Goal: Task Accomplishment & Management: Manage account settings

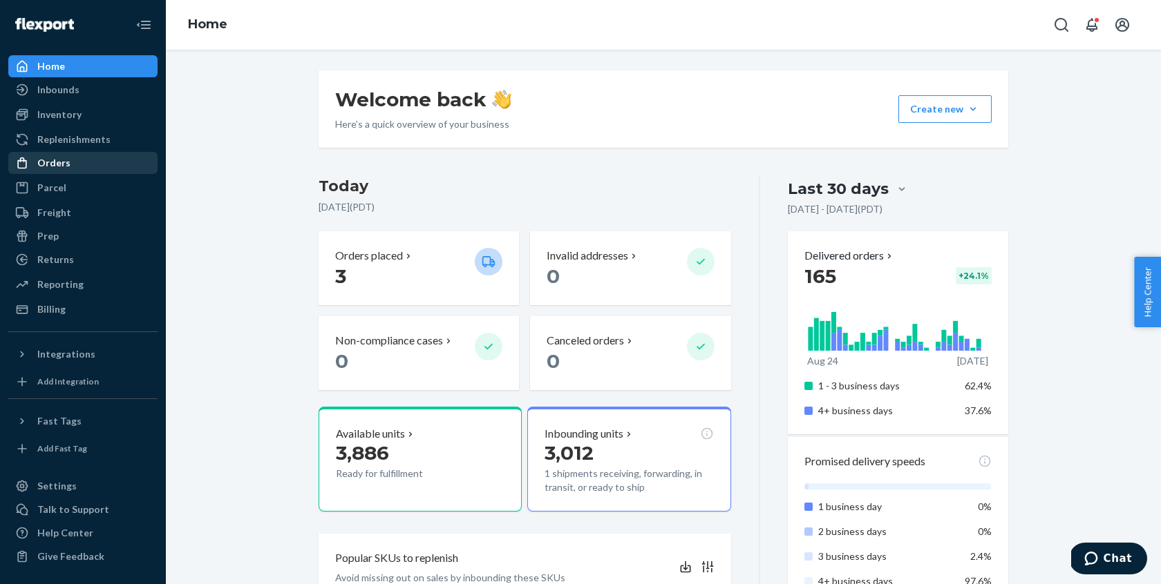
click at [64, 159] on div "Orders" at bounding box center [53, 163] width 33 height 14
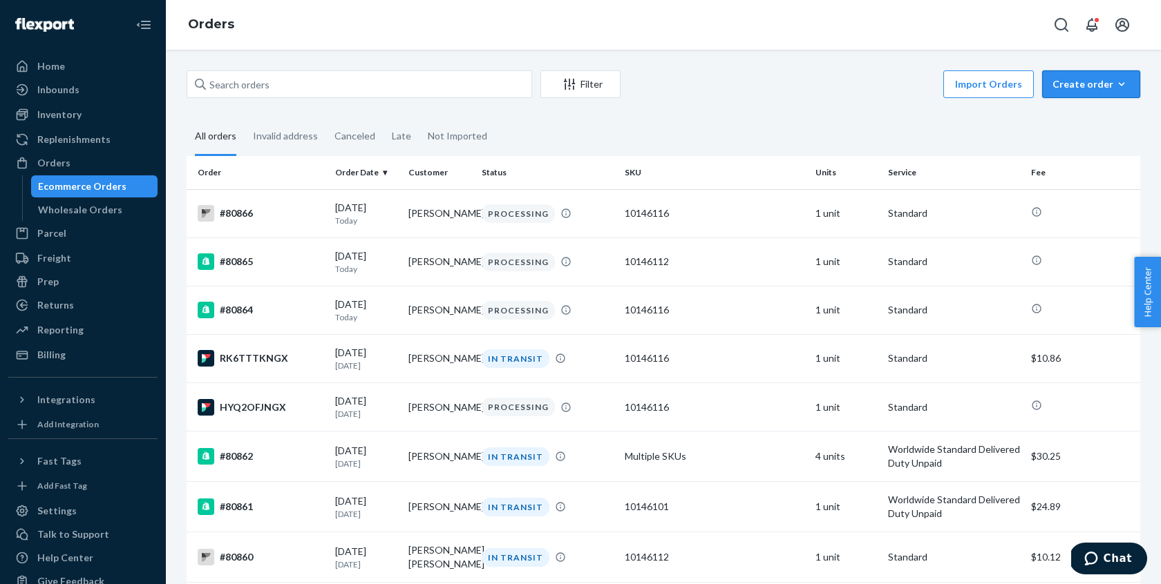
click at [1089, 94] on button "Create order Ecommerce order Removal order" at bounding box center [1091, 84] width 98 height 28
click at [1089, 120] on span "Ecommerce order" at bounding box center [1099, 118] width 86 height 10
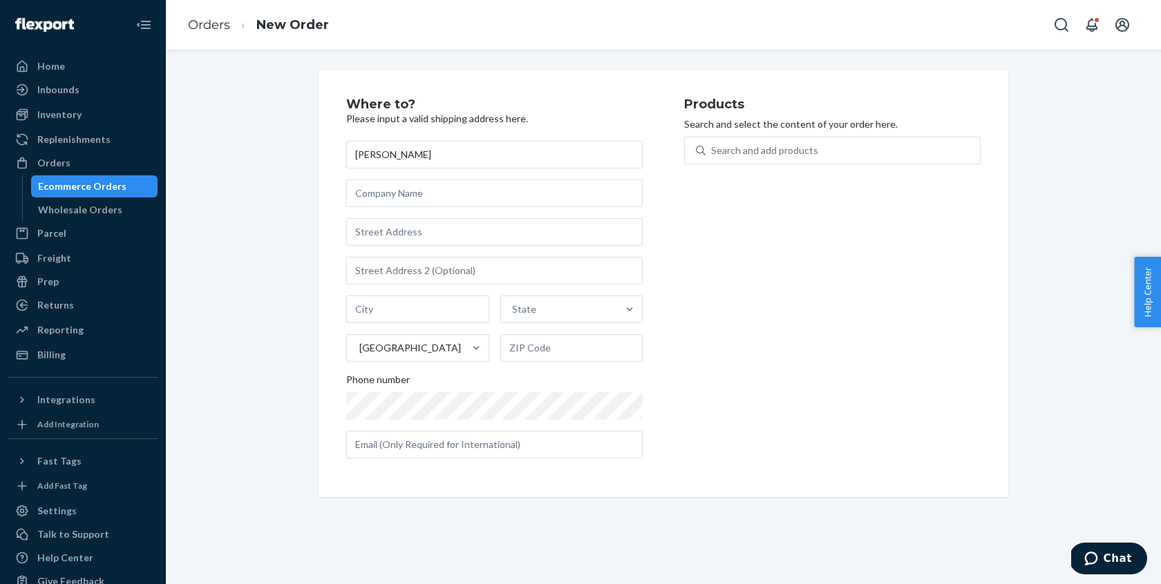
type input "[PERSON_NAME]"
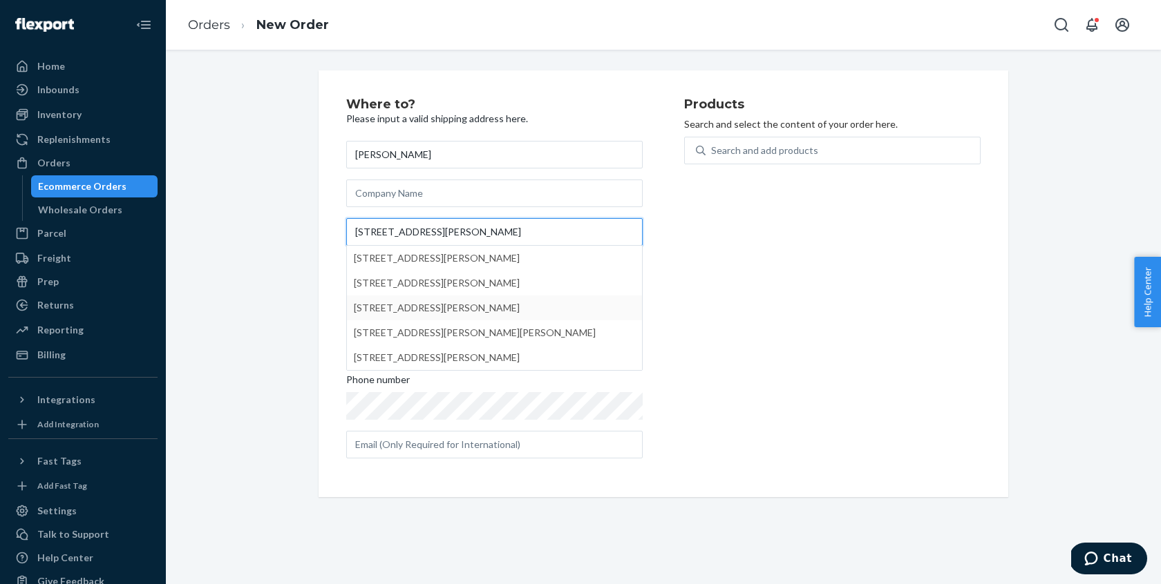
type input "[STREET_ADDRESS][PERSON_NAME]"
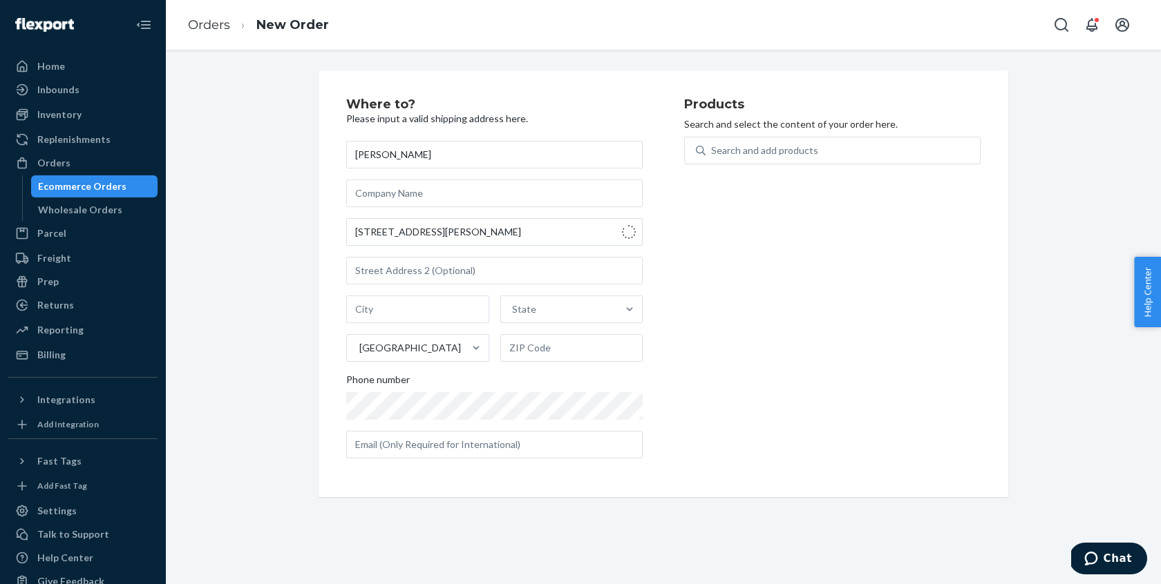
type input "Brookland"
type input "72417"
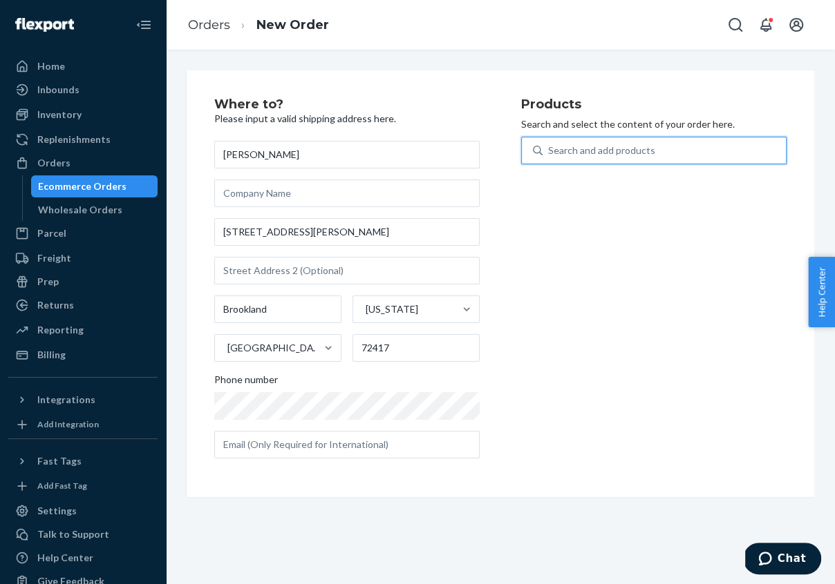
click at [626, 149] on div "Search and add products" at bounding box center [601, 151] width 107 height 14
click at [549, 149] on input "0 results available. Use Up and Down to choose options, press Enter to select t…" at bounding box center [548, 151] width 1 height 14
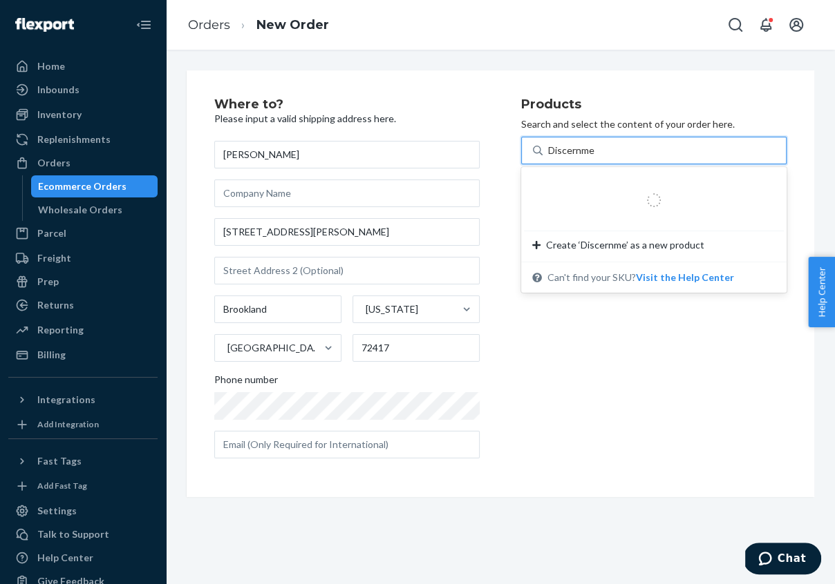
type input "Discernmen"
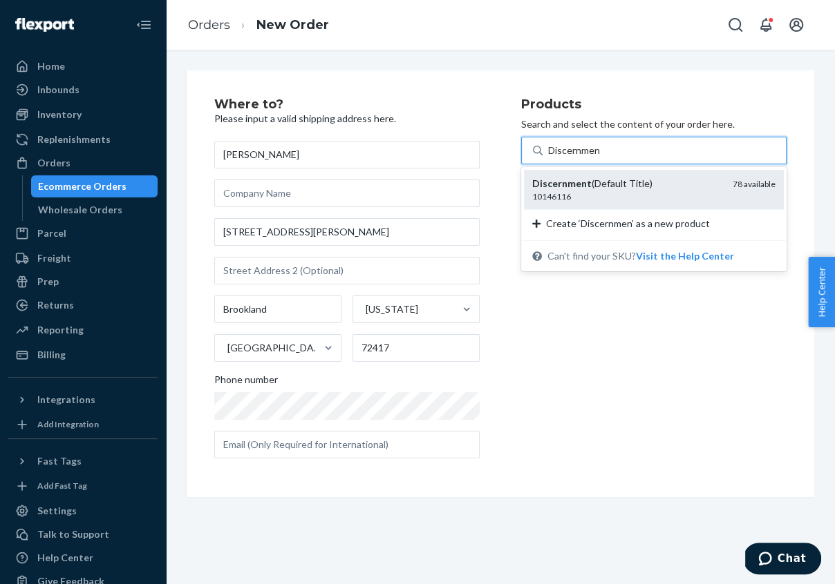
click at [633, 187] on div "Discernment (Default Title)" at bounding box center [626, 184] width 189 height 14
click at [600, 158] on input "Discernmen" at bounding box center [574, 151] width 53 height 14
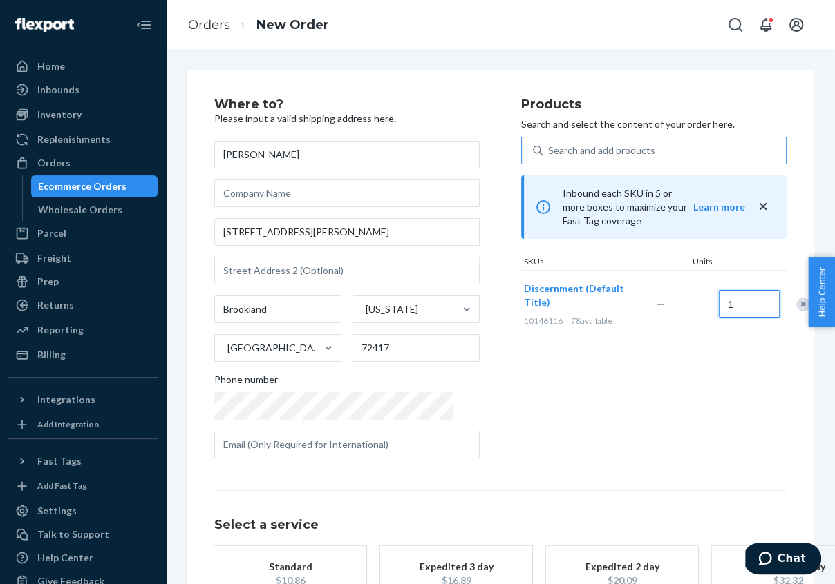
click at [718, 296] on input "1" at bounding box center [748, 304] width 61 height 28
type input "3"
click at [696, 386] on div "Products Search and select the content of your order here. Search and add produ…" at bounding box center [653, 284] width 265 height 372
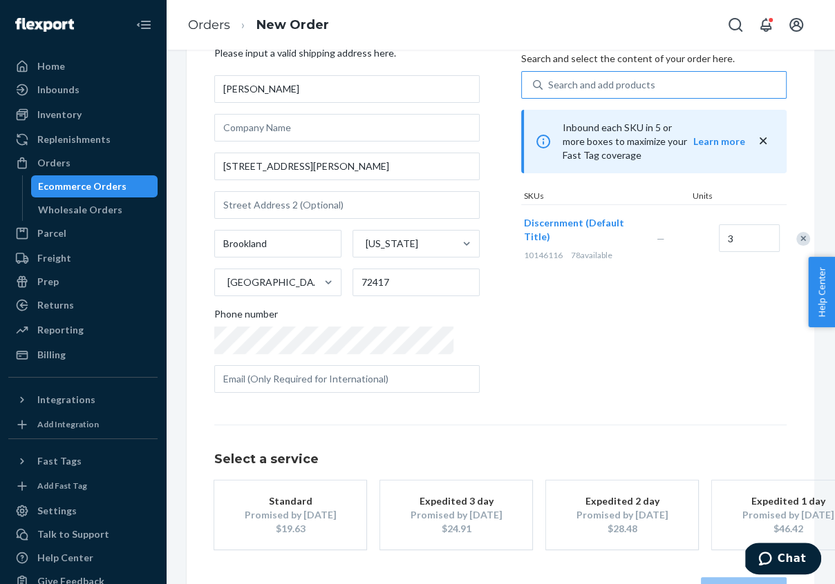
scroll to position [113, 0]
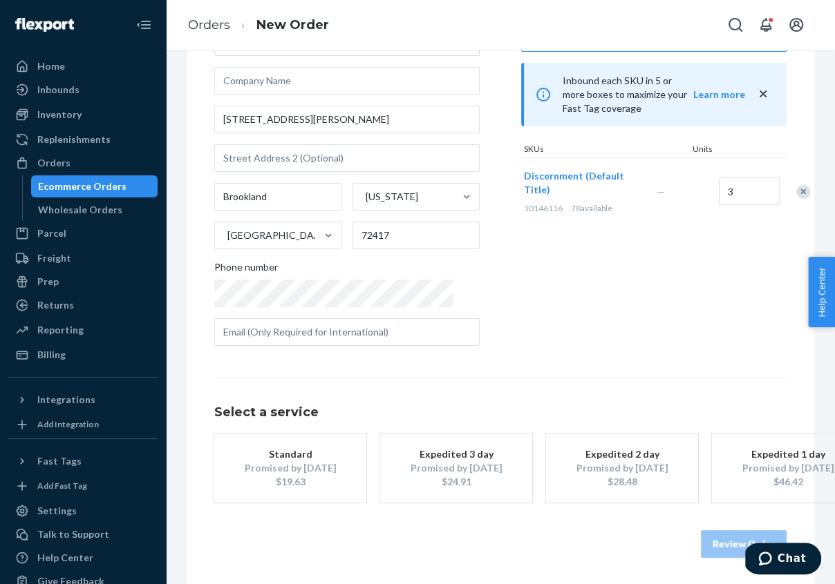
click at [308, 463] on div "Promised by [DATE]" at bounding box center [290, 468] width 111 height 14
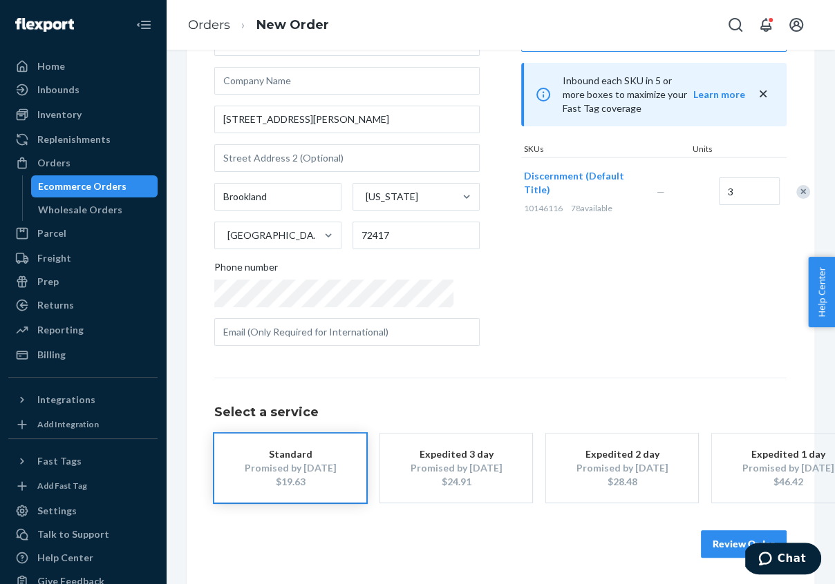
click at [727, 535] on button "Review Order" at bounding box center [744, 545] width 86 height 28
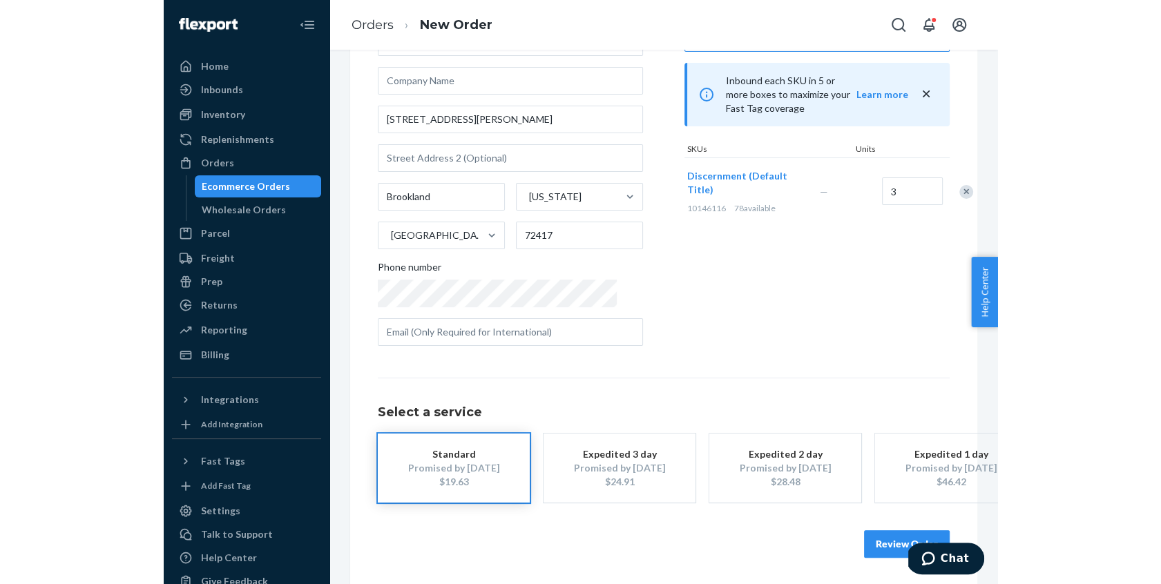
scroll to position [0, 0]
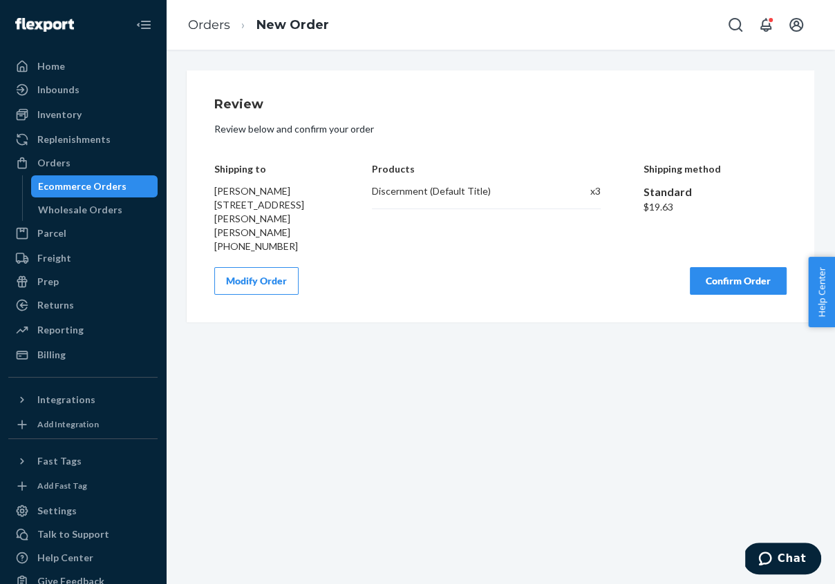
click at [745, 268] on button "Confirm Order" at bounding box center [737, 281] width 97 height 28
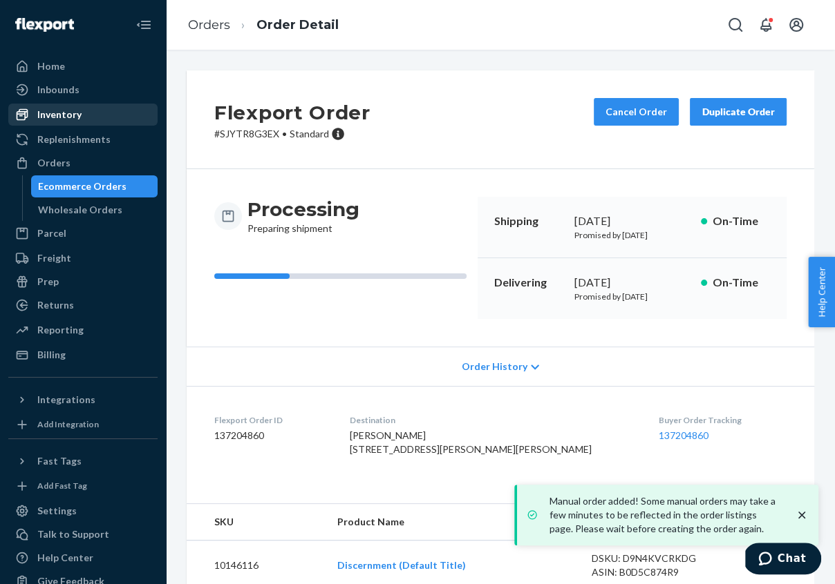
click at [58, 119] on div "Inventory" at bounding box center [59, 115] width 44 height 14
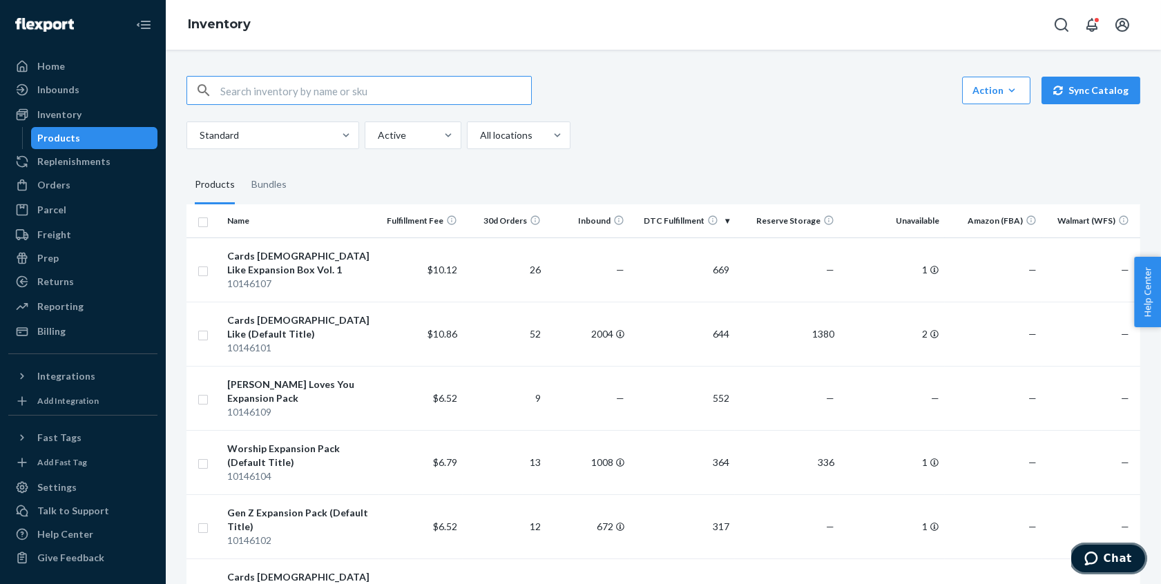
click at [1097, 560] on icon "Chat" at bounding box center [1090, 558] width 13 height 14
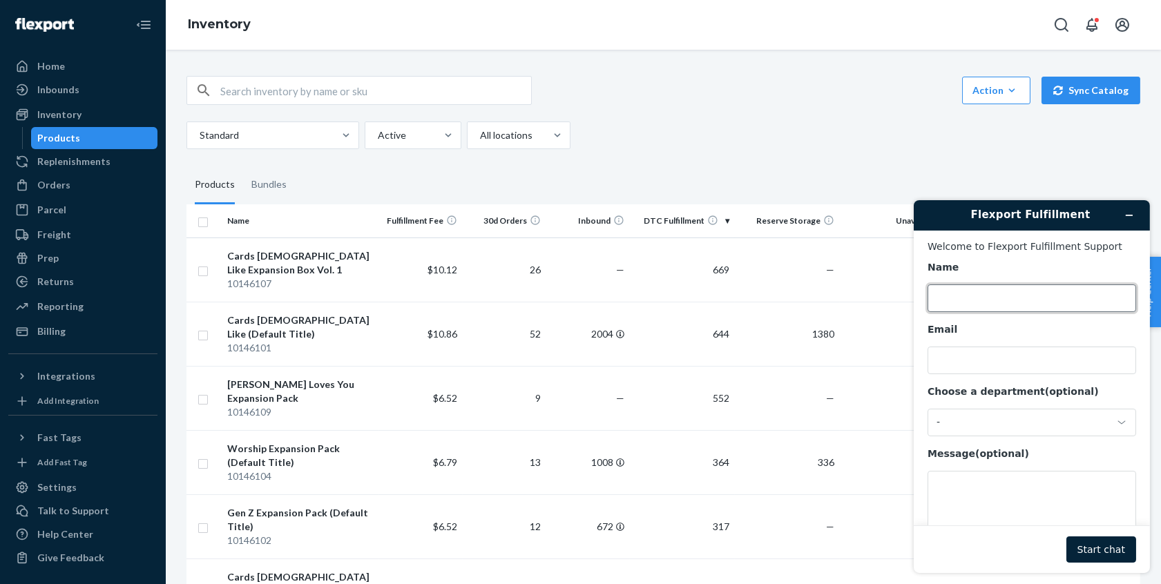
click at [963, 304] on input "Name" at bounding box center [1031, 298] width 209 height 28
type input "[PERSON_NAME]"
type input "[PERSON_NAME][EMAIL_ADDRESS][DOMAIN_NAME]"
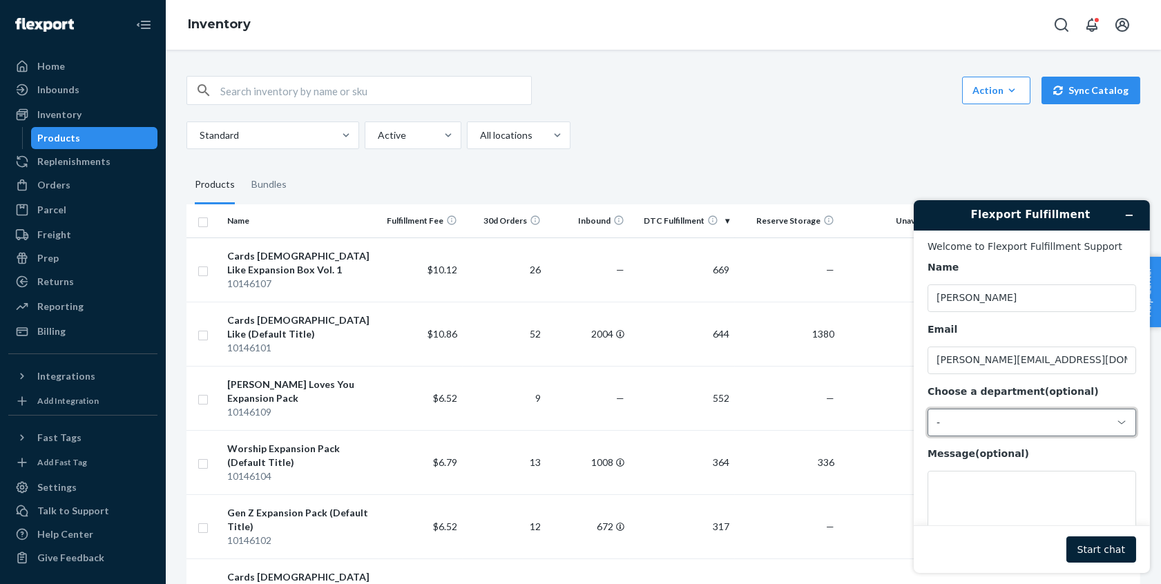
click at [1036, 426] on div "-" at bounding box center [1023, 422] width 174 height 12
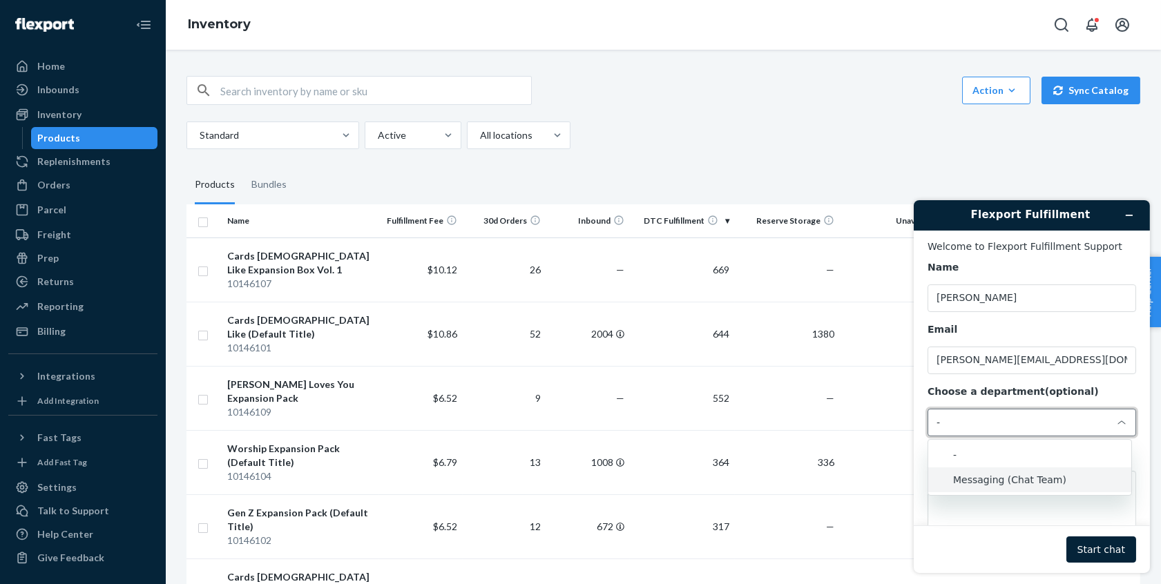
click at [1022, 486] on li "Messaging (Chat Team)" at bounding box center [1029, 479] width 203 height 25
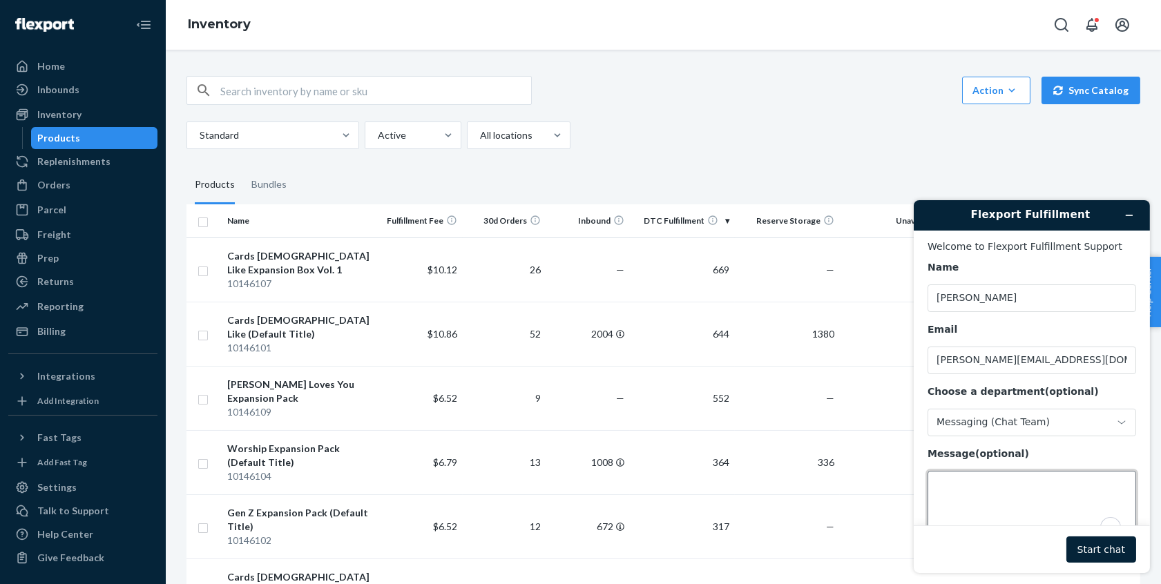
click at [1010, 493] on textarea "Message (optional)" at bounding box center [1031, 508] width 209 height 77
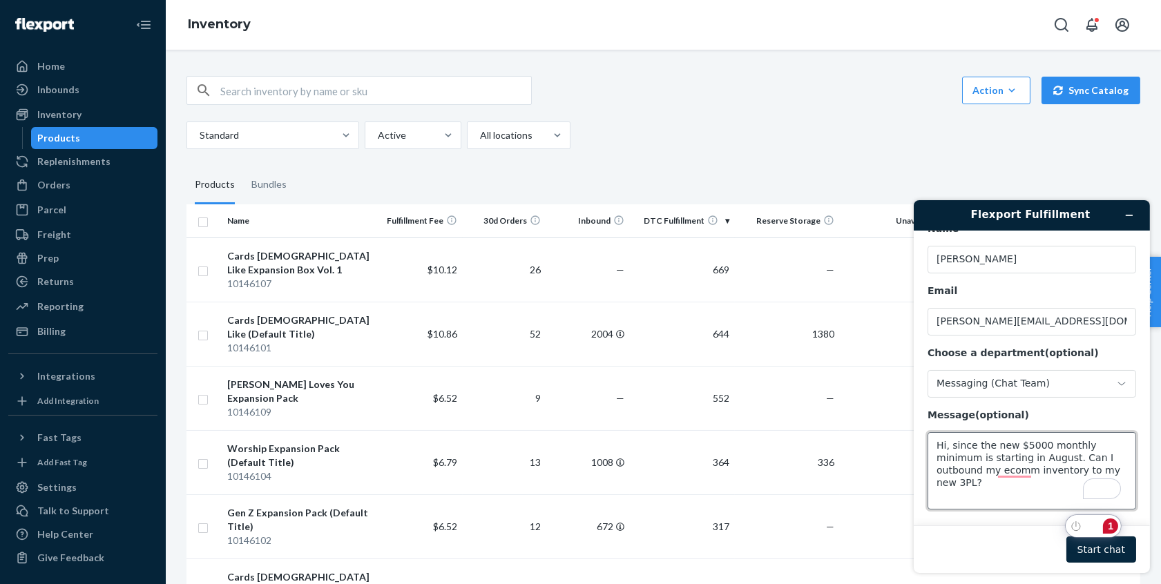
type textarea "Hi, since the new $5000 monthly minimum is starting in August. Can I outbound m…"
click at [1109, 546] on button "Start chat" at bounding box center [1101, 549] width 70 height 26
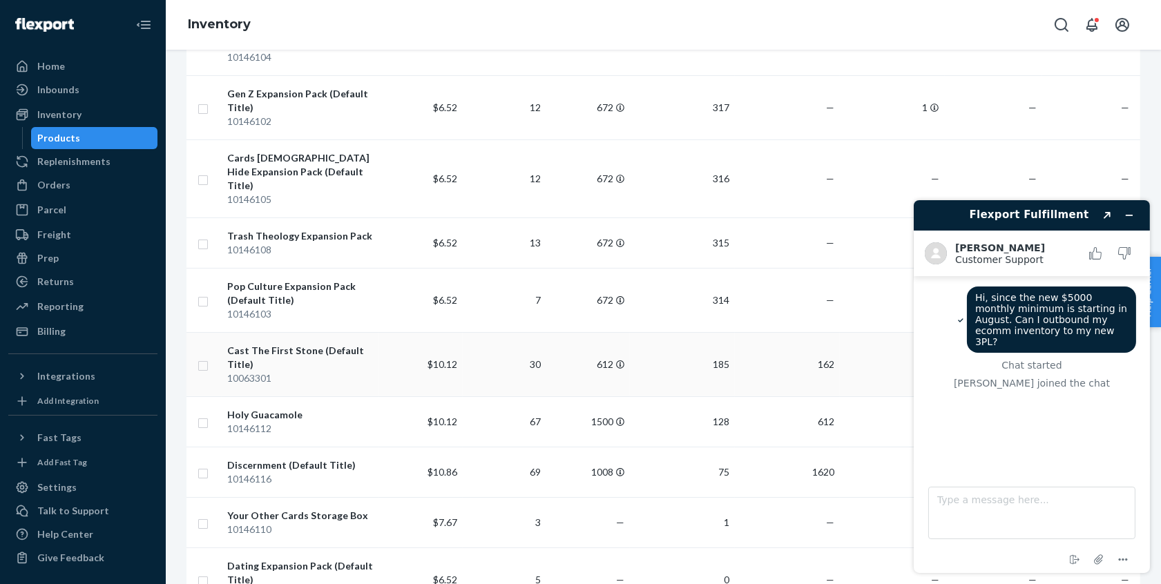
scroll to position [0, 0]
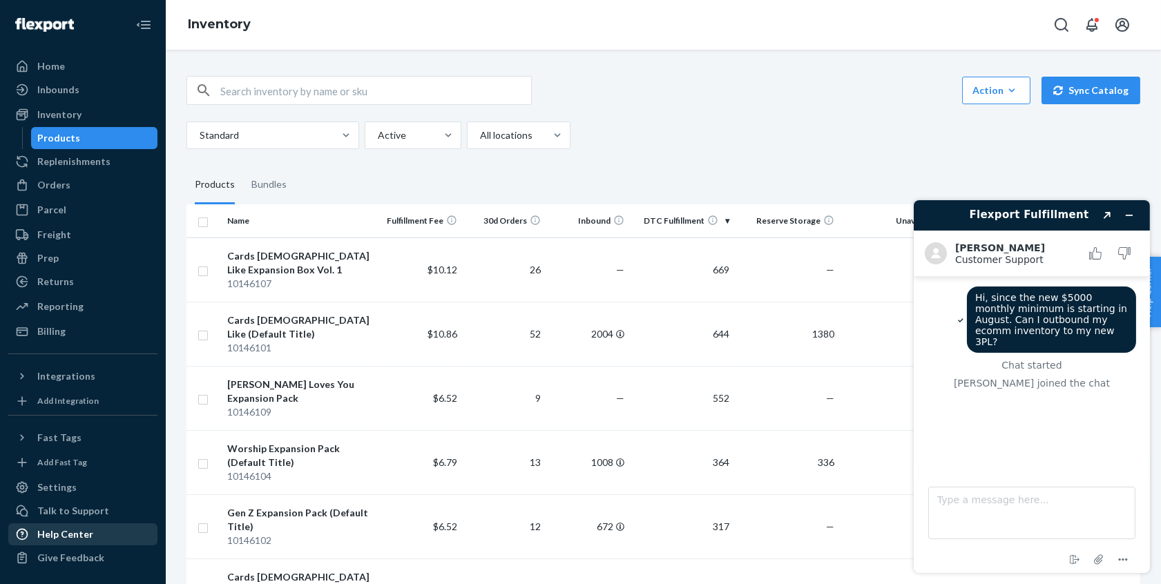
click at [48, 537] on div "Help Center" at bounding box center [65, 535] width 56 height 14
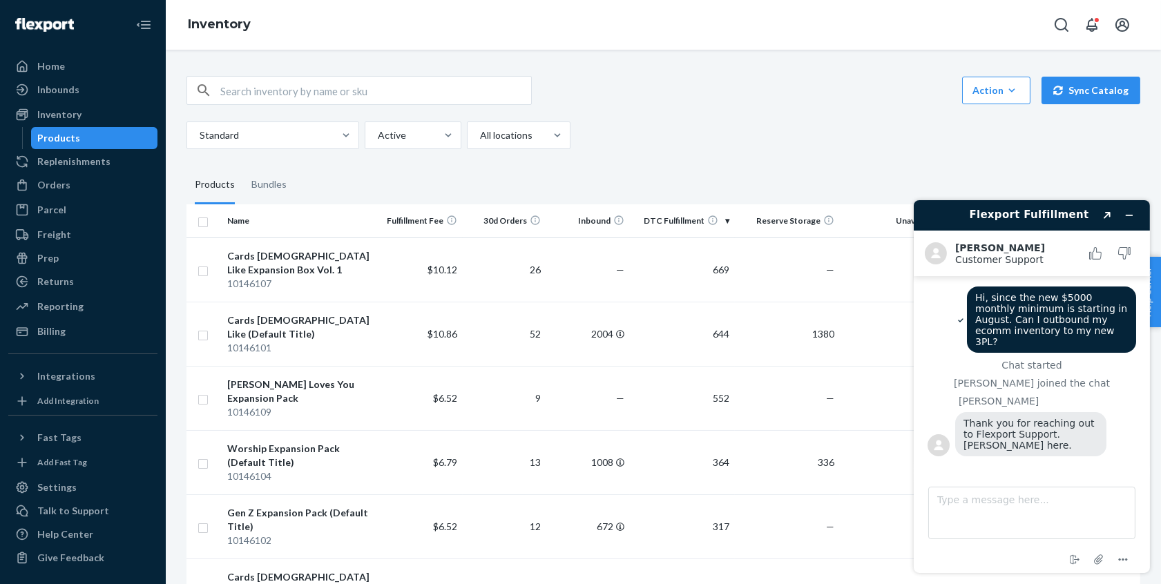
click at [1027, 318] on span "Hi, since the new $5000 monthly minimum is starting in August. Can I outbound m…" at bounding box center [1052, 319] width 155 height 55
copy span "Hi, since the new $5000 monthly minimum is starting in August. Can I outbound m…"
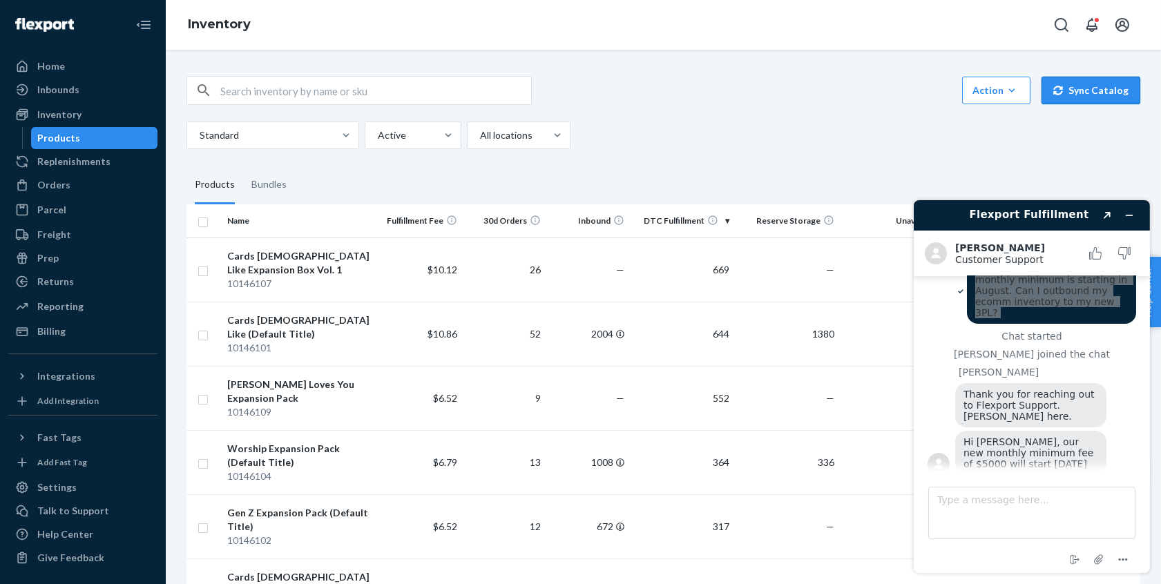
scroll to position [28, 0]
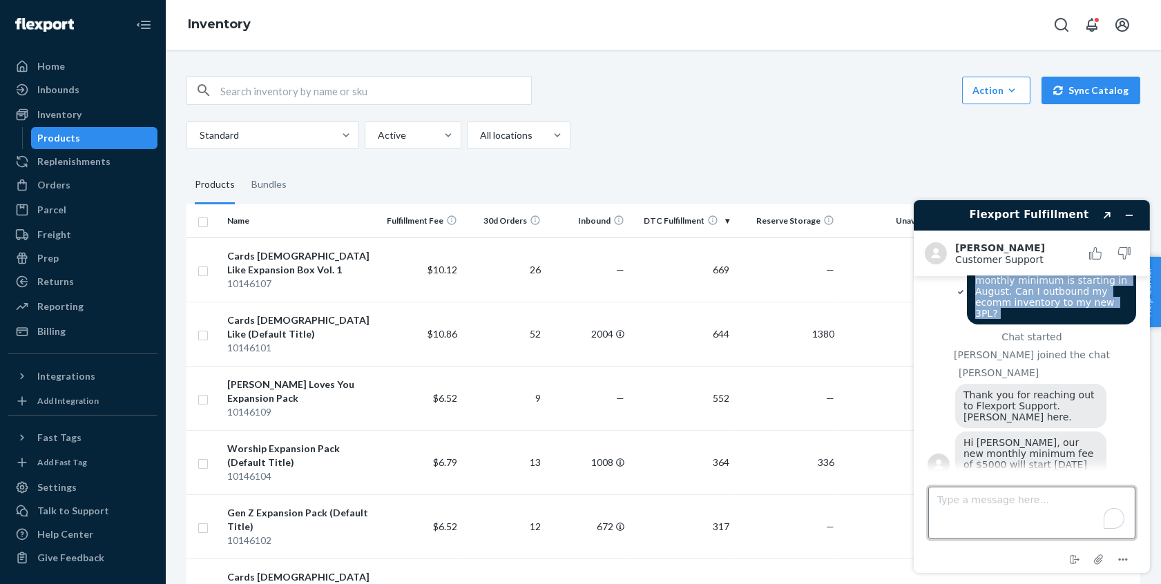
click at [971, 502] on textarea "Type a message here..." at bounding box center [1031, 512] width 207 height 53
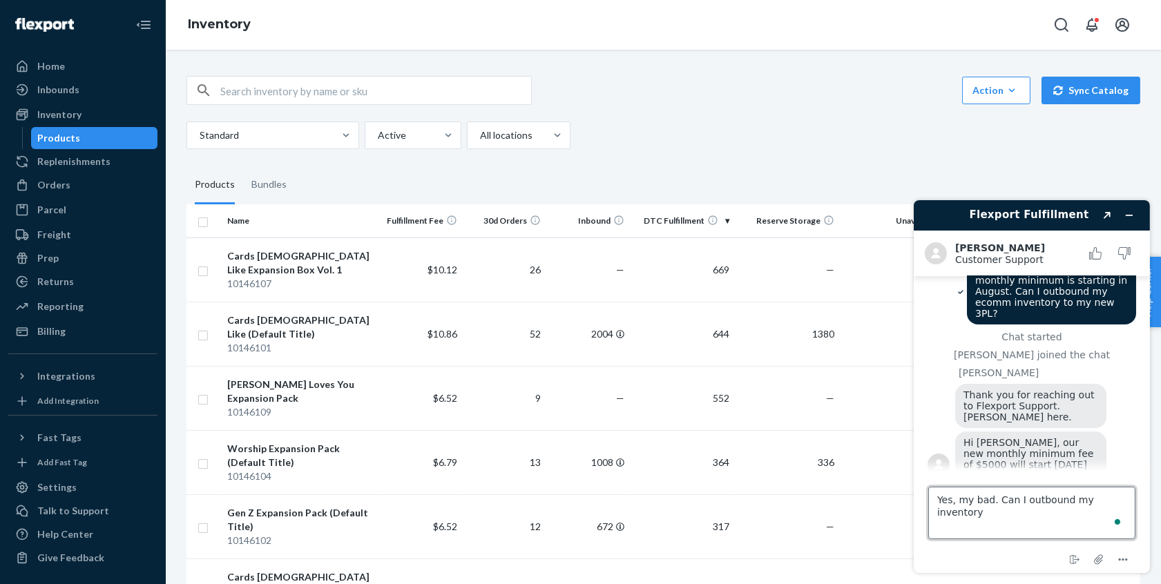
type textarea "Yes, my bad. Can I outbound my inventory?"
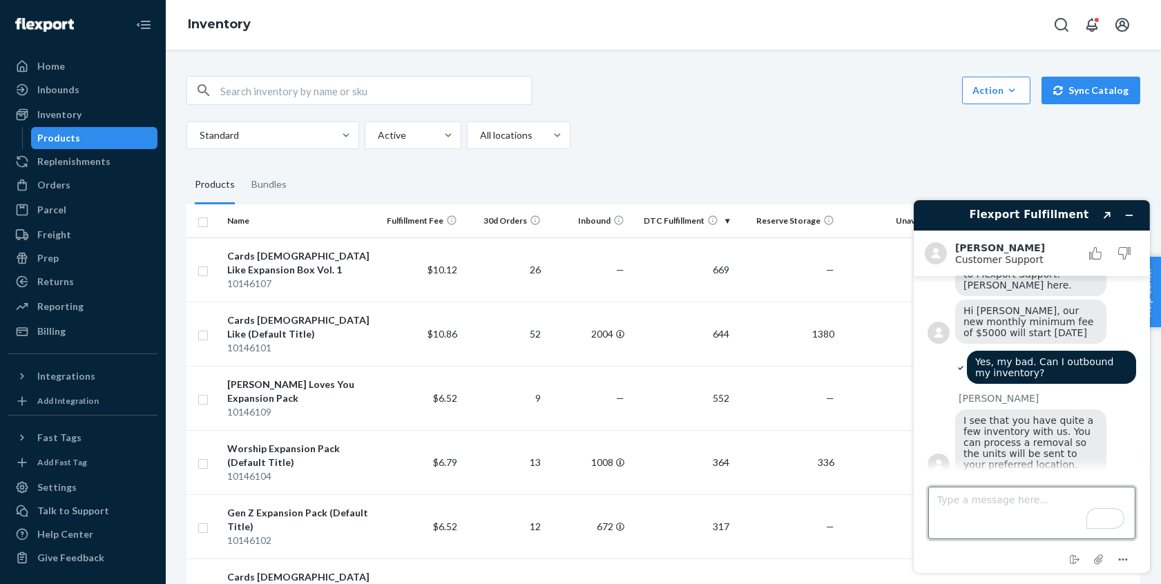
scroll to position [160, 0]
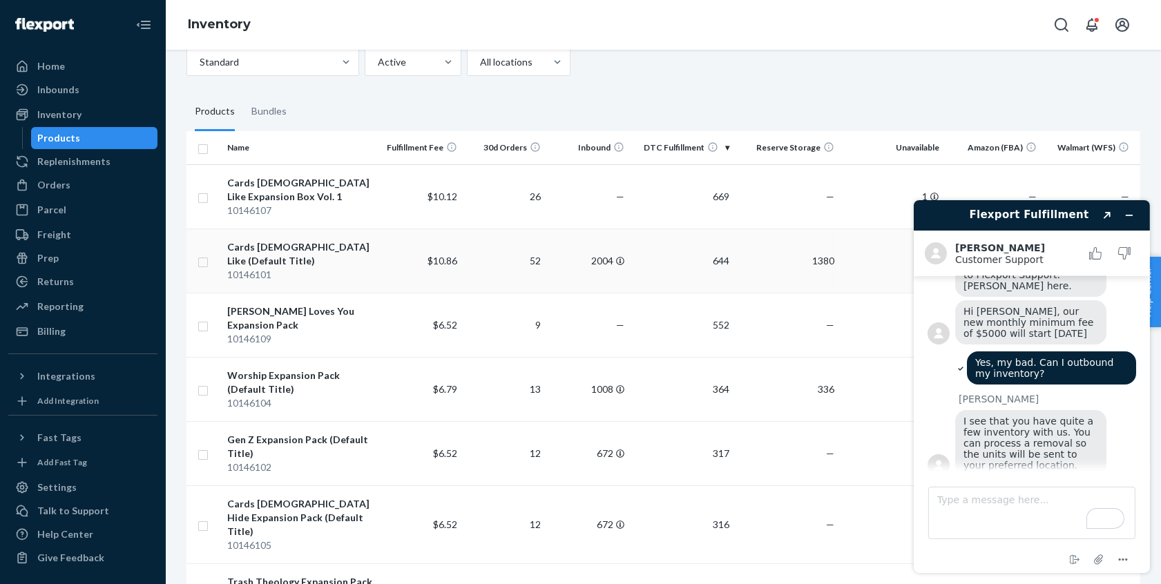
scroll to position [74, 0]
click at [982, 511] on textarea "Type a message here..." at bounding box center [1031, 512] width 207 height 53
type textarea "How can I process a removal?"
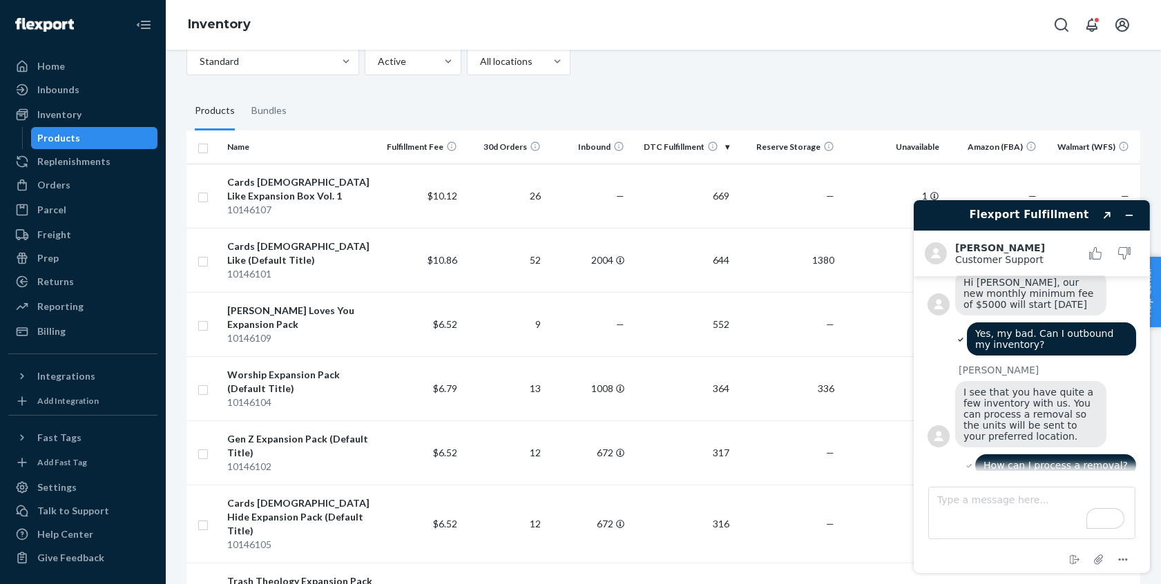
click at [582, 115] on fieldset "Products Bundles" at bounding box center [664, 111] width 954 height 39
click at [1130, 213] on icon "Minimize widget" at bounding box center [1129, 215] width 10 height 10
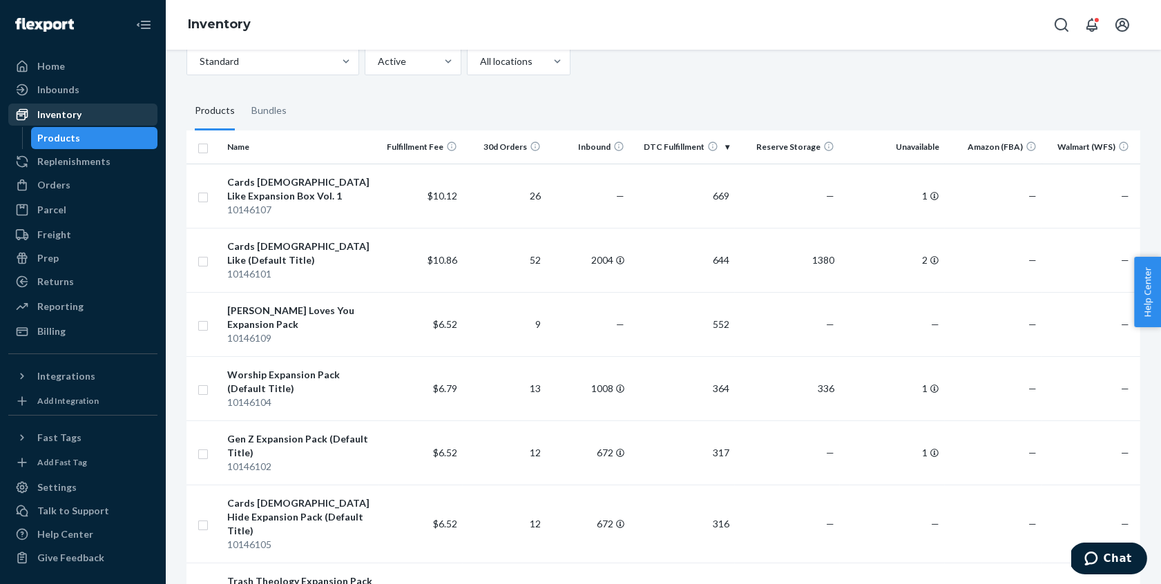
click at [59, 117] on div "Inventory" at bounding box center [59, 115] width 44 height 14
click at [202, 150] on input "checkbox" at bounding box center [203, 147] width 11 height 15
checkbox input "true"
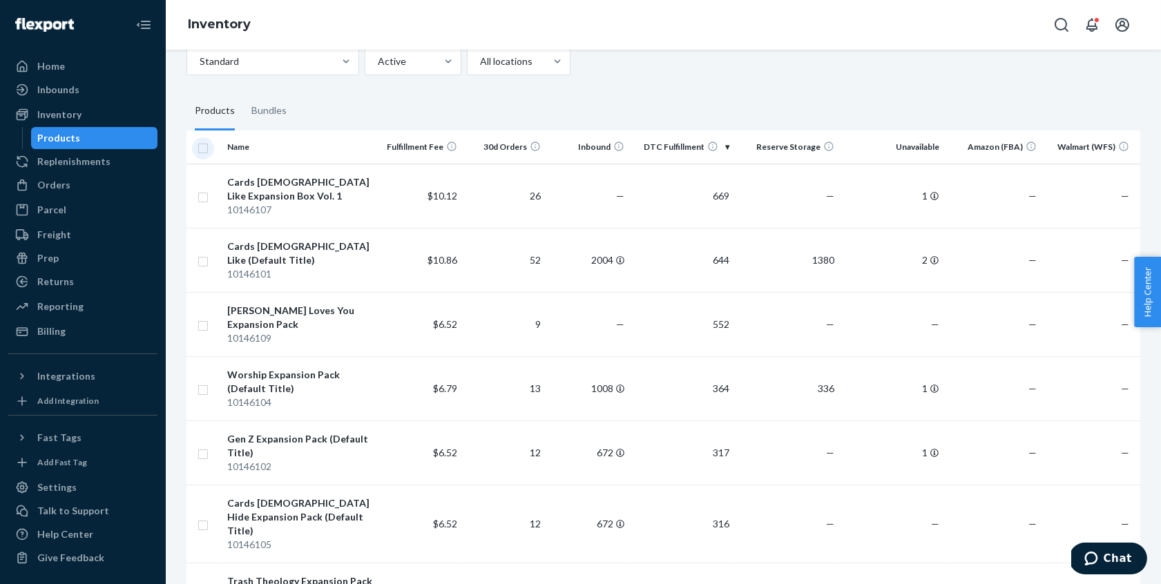
checkbox input "true"
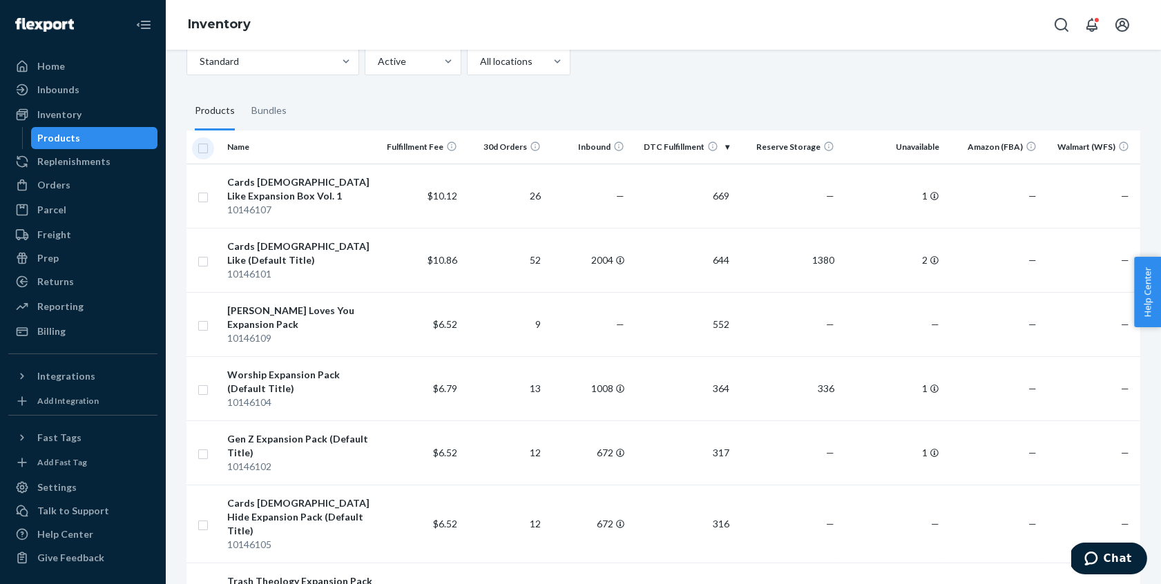
checkbox input "true"
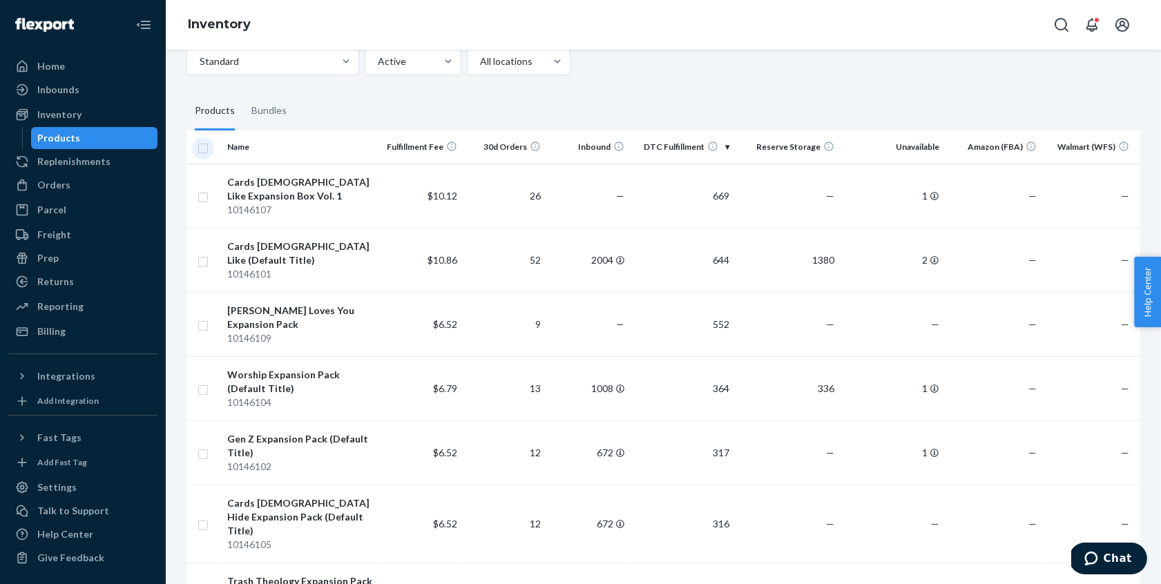
checkbox input "true"
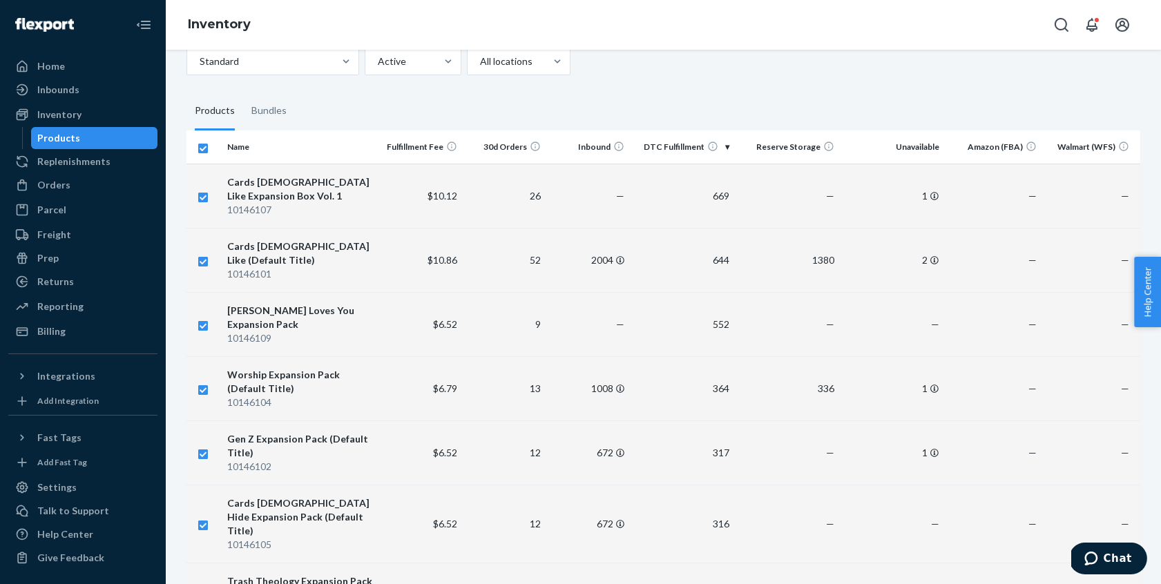
scroll to position [0, 0]
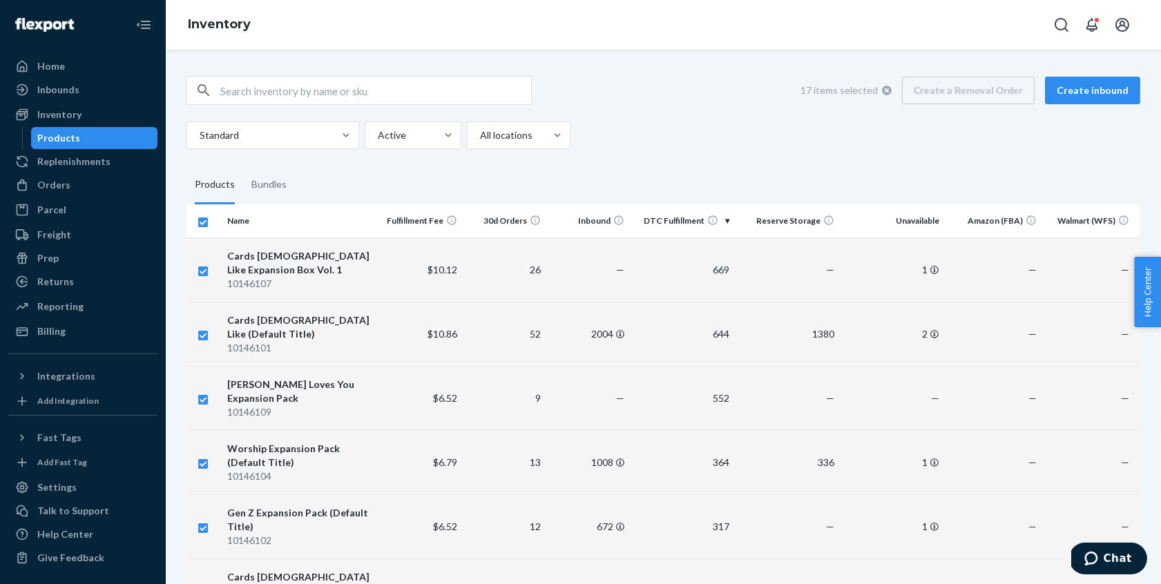
click at [846, 130] on div "Standard Active All locations" at bounding box center [659, 136] width 944 height 28
click at [202, 222] on input "checkbox" at bounding box center [203, 220] width 11 height 15
checkbox input "false"
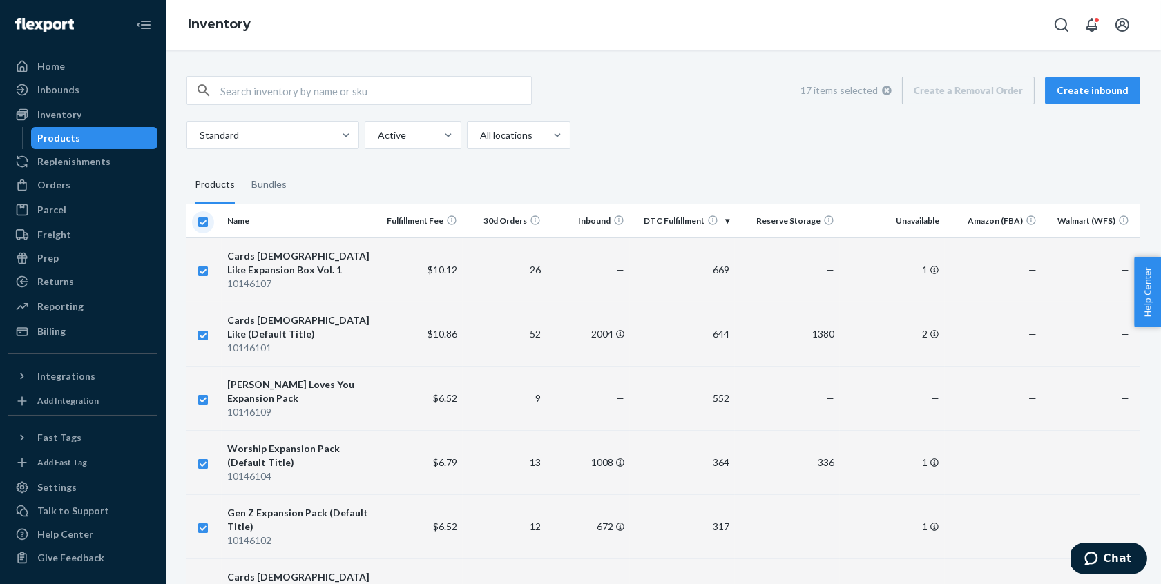
checkbox input "false"
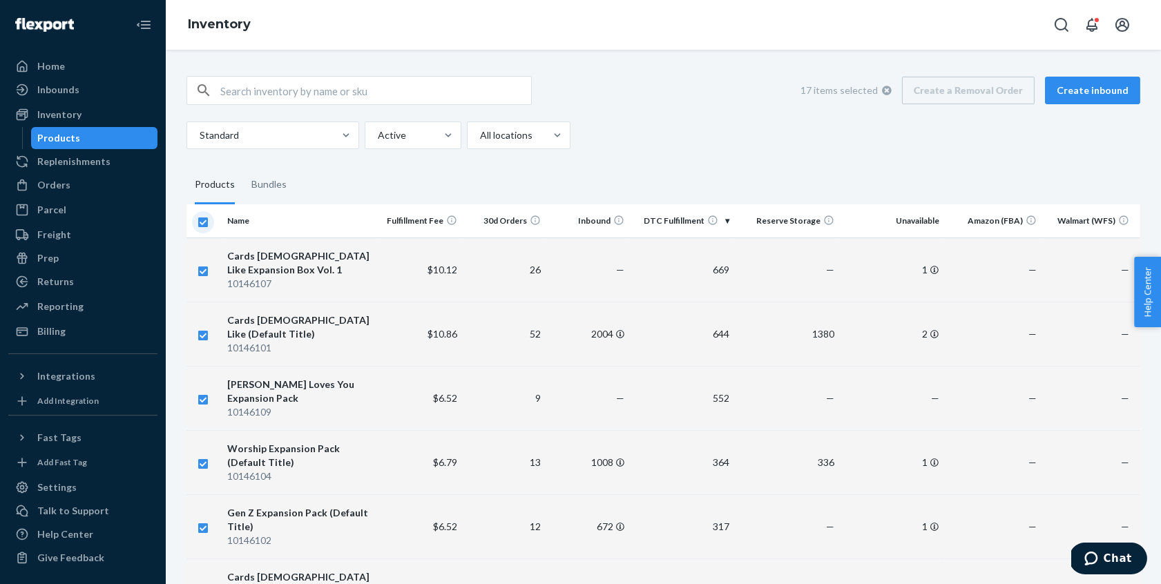
checkbox input "false"
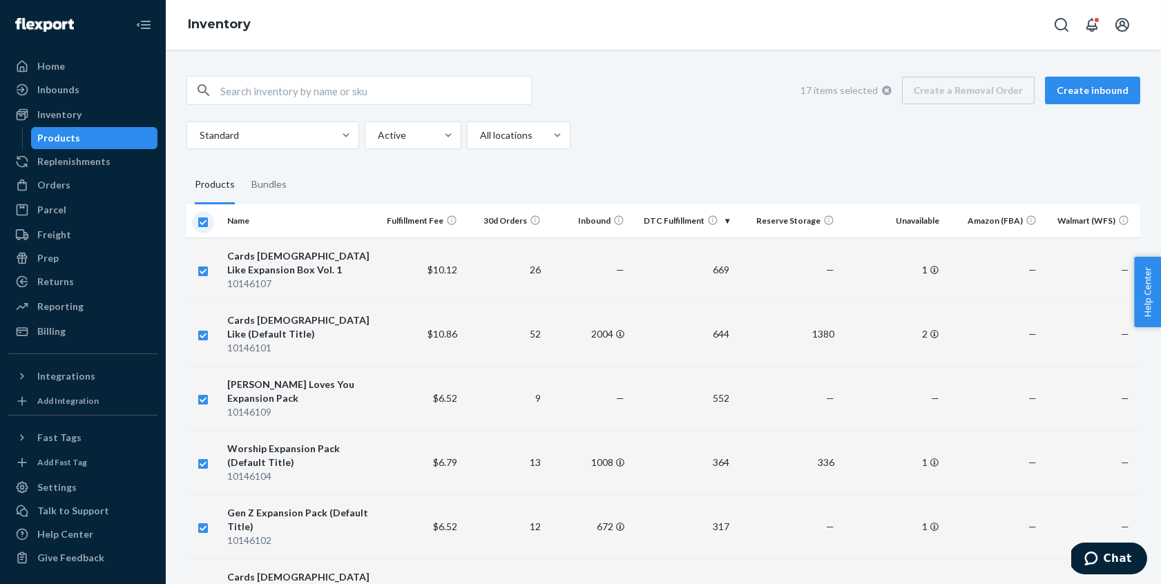
checkbox input "false"
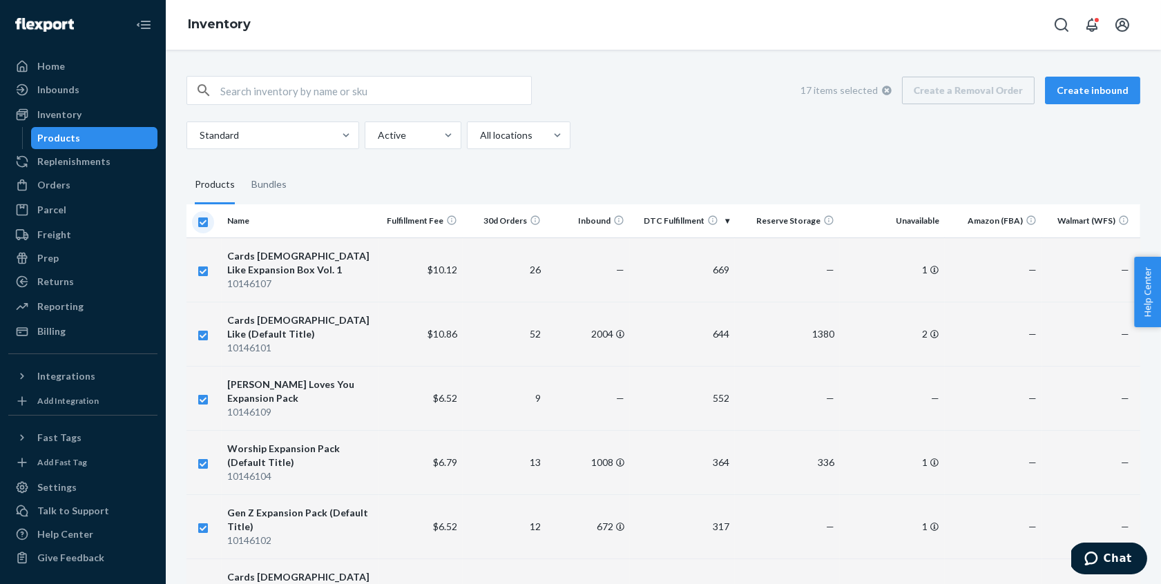
checkbox input "false"
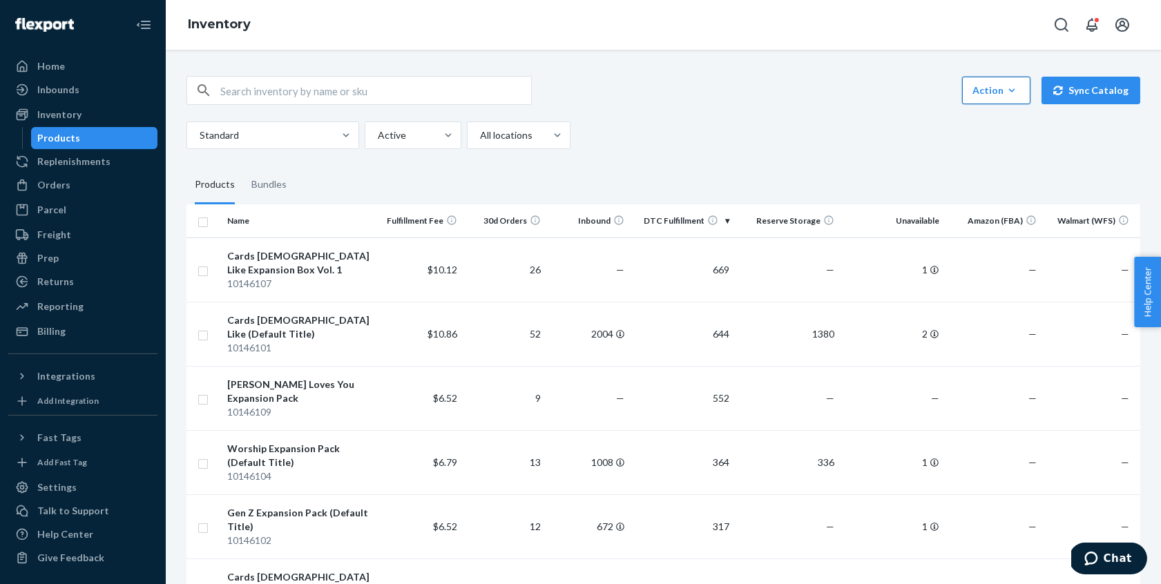
click at [989, 93] on div "Action" at bounding box center [997, 91] width 48 height 14
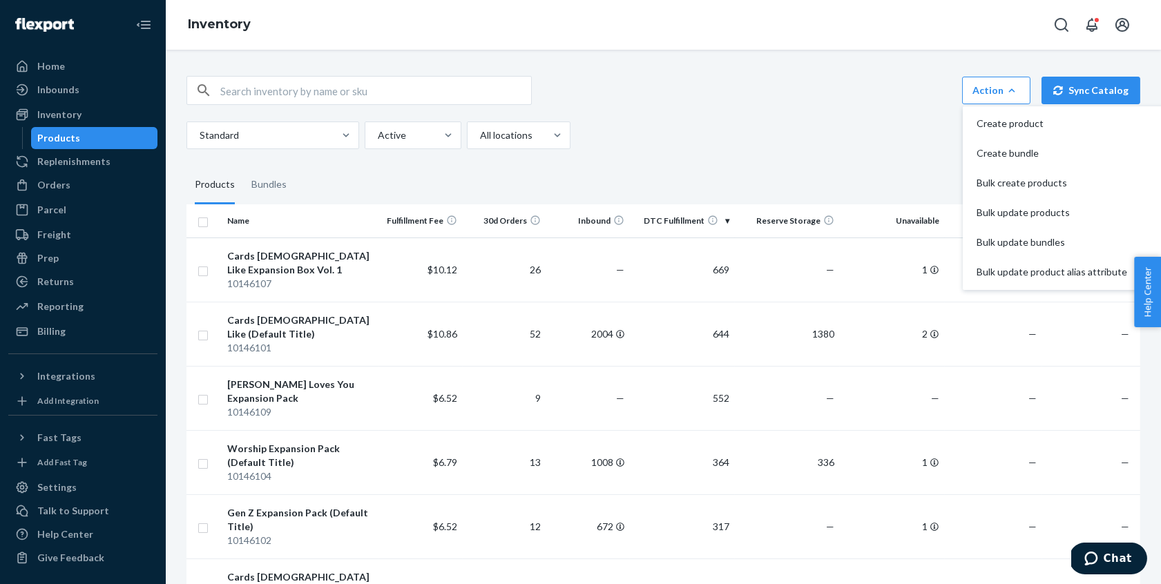
click at [839, 135] on div "Standard Active All locations" at bounding box center [659, 136] width 944 height 28
click at [201, 270] on input "checkbox" at bounding box center [203, 270] width 11 height 15
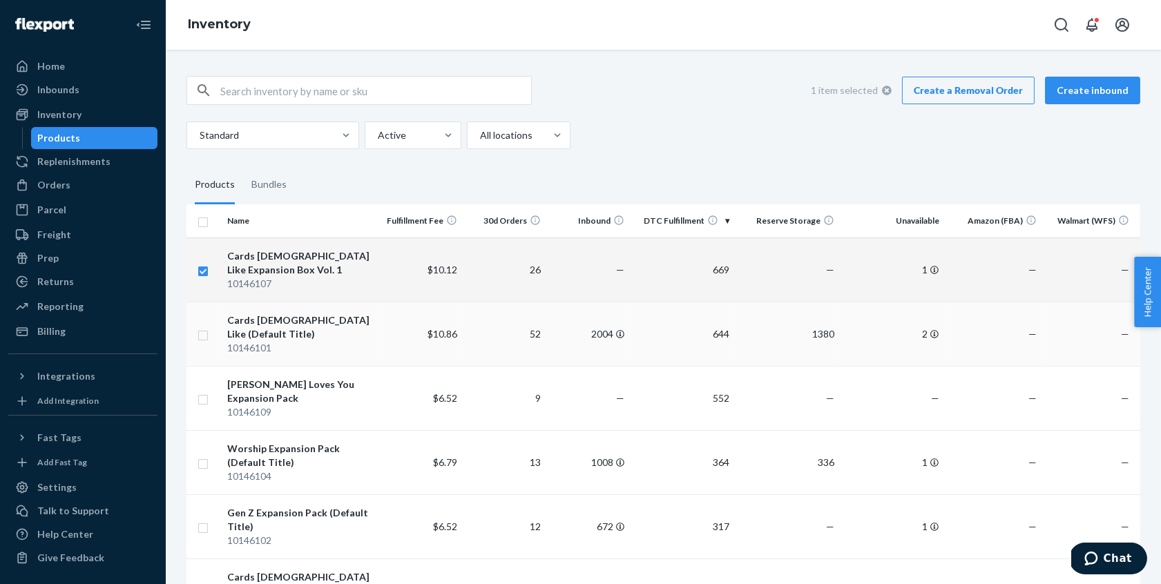
checkbox input "true"
click at [204, 330] on input "checkbox" at bounding box center [203, 334] width 11 height 15
checkbox input "true"
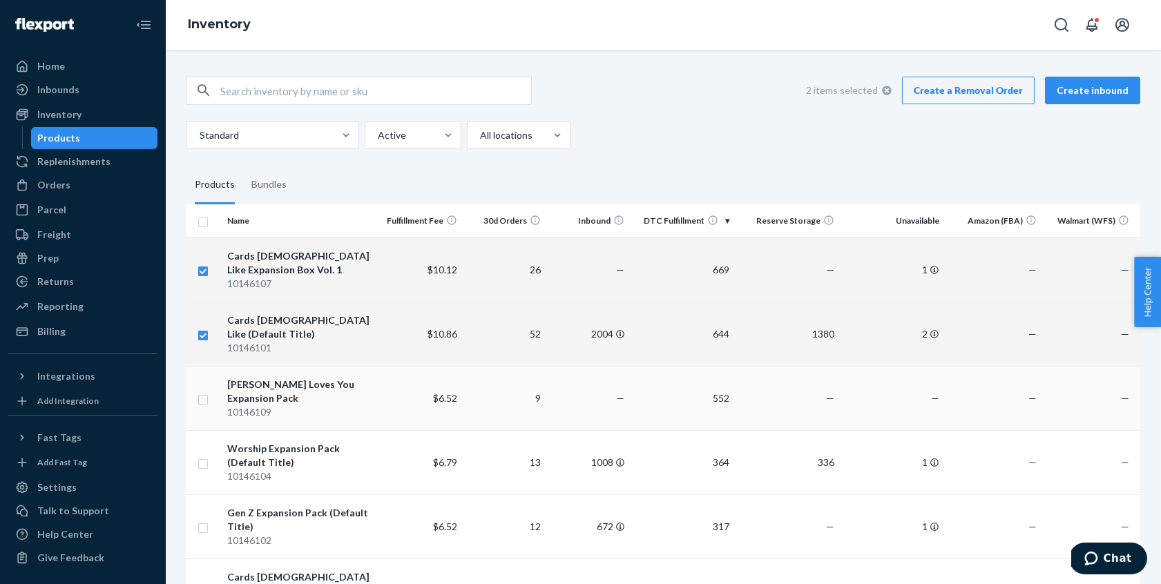
click at [202, 395] on input "checkbox" at bounding box center [203, 398] width 11 height 15
checkbox input "true"
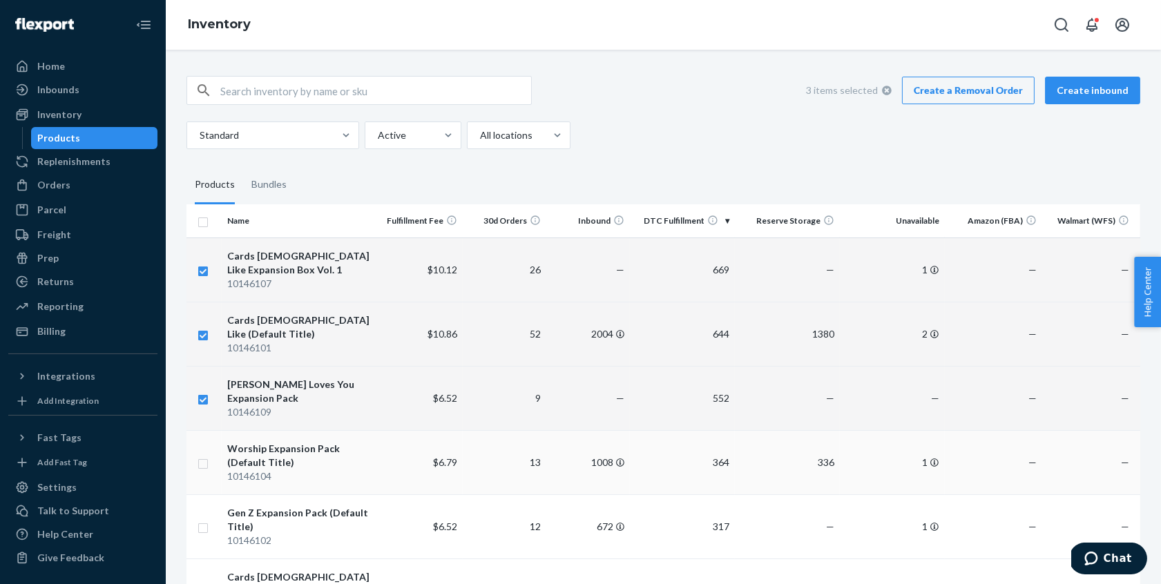
click at [202, 455] on input "checkbox" at bounding box center [203, 462] width 11 height 15
checkbox input "true"
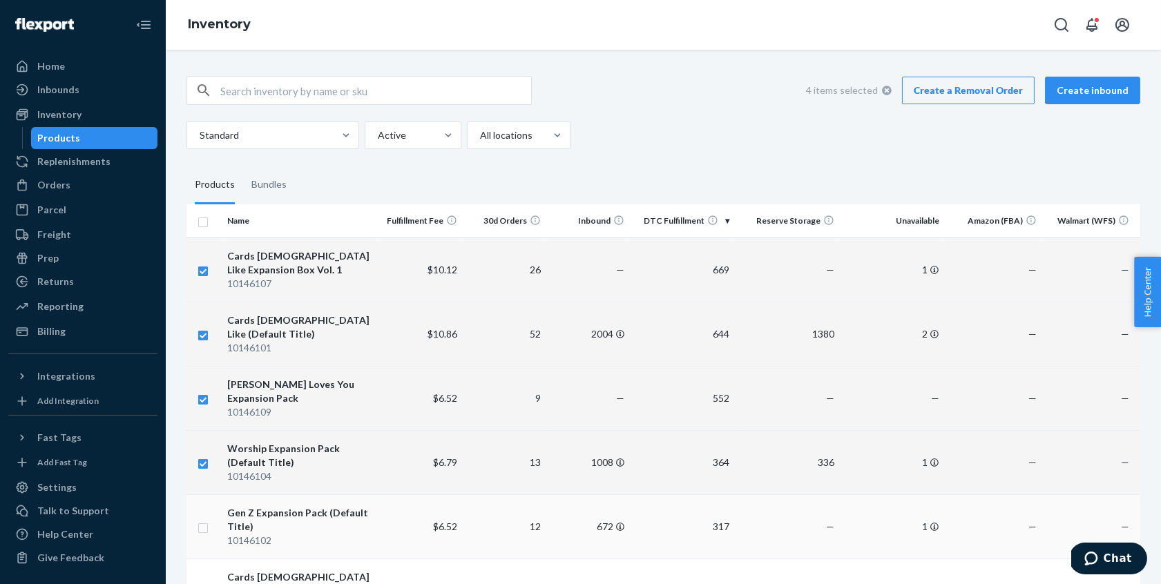
checkbox input "true"
click at [202, 520] on input "checkbox" at bounding box center [203, 527] width 11 height 15
checkbox input "true"
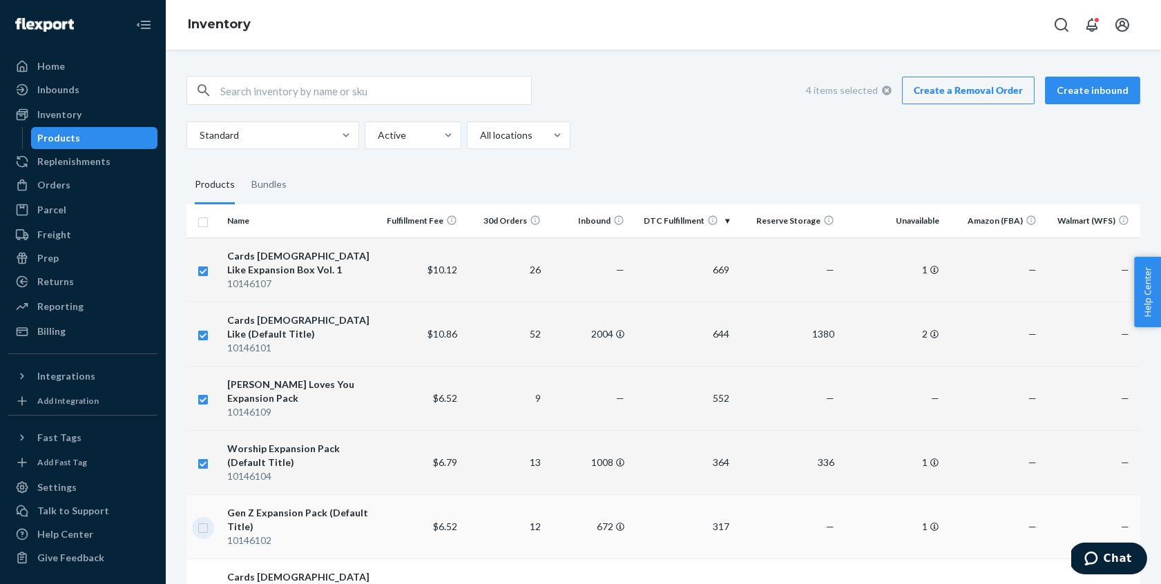
checkbox input "true"
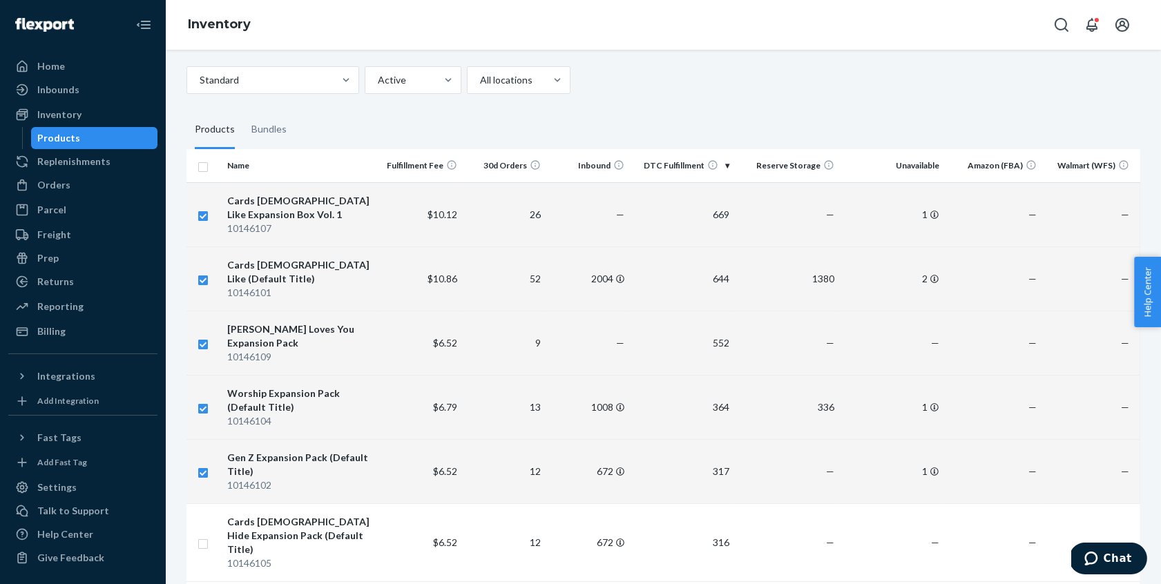
scroll to position [61, 0]
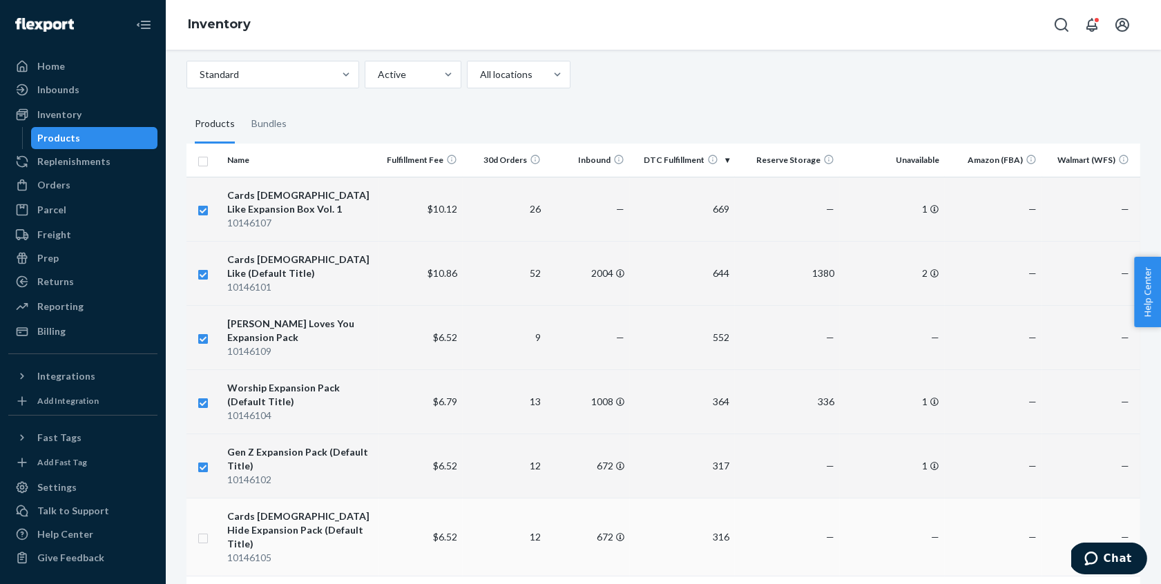
checkbox input "true"
click at [204, 530] on input "checkbox" at bounding box center [203, 537] width 11 height 15
checkbox input "true"
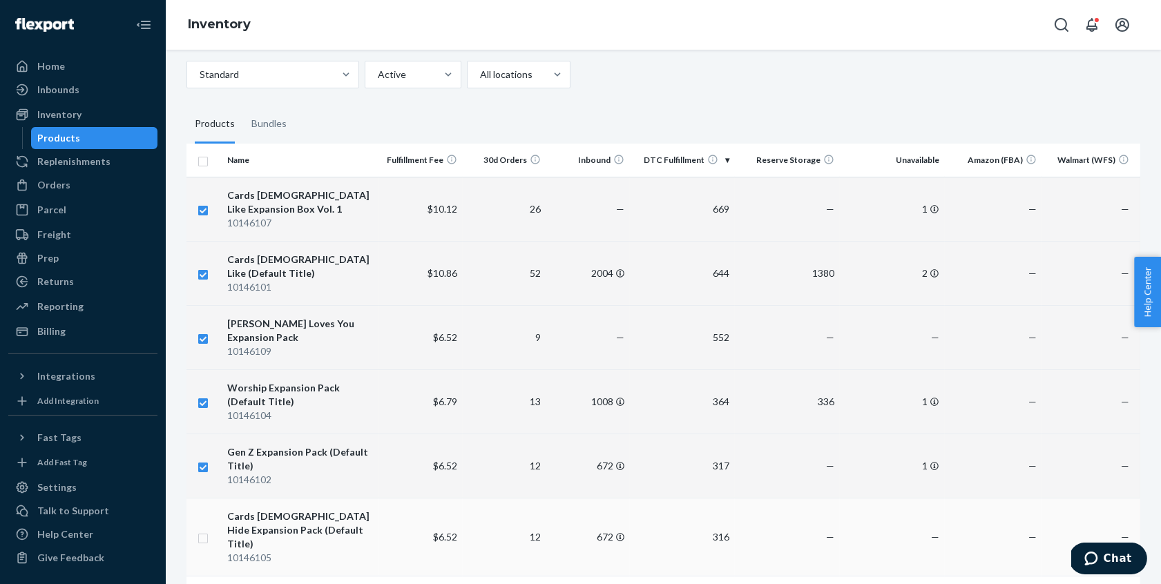
checkbox input "true"
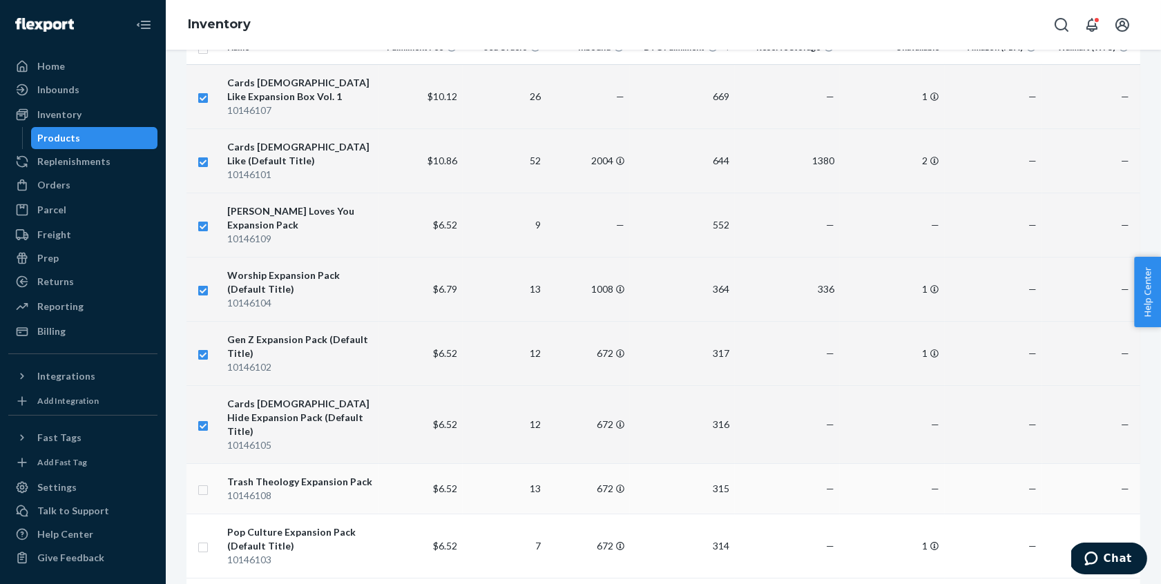
scroll to position [176, 0]
checkbox input "true"
click at [202, 479] on input "checkbox" at bounding box center [203, 486] width 11 height 15
checkbox input "true"
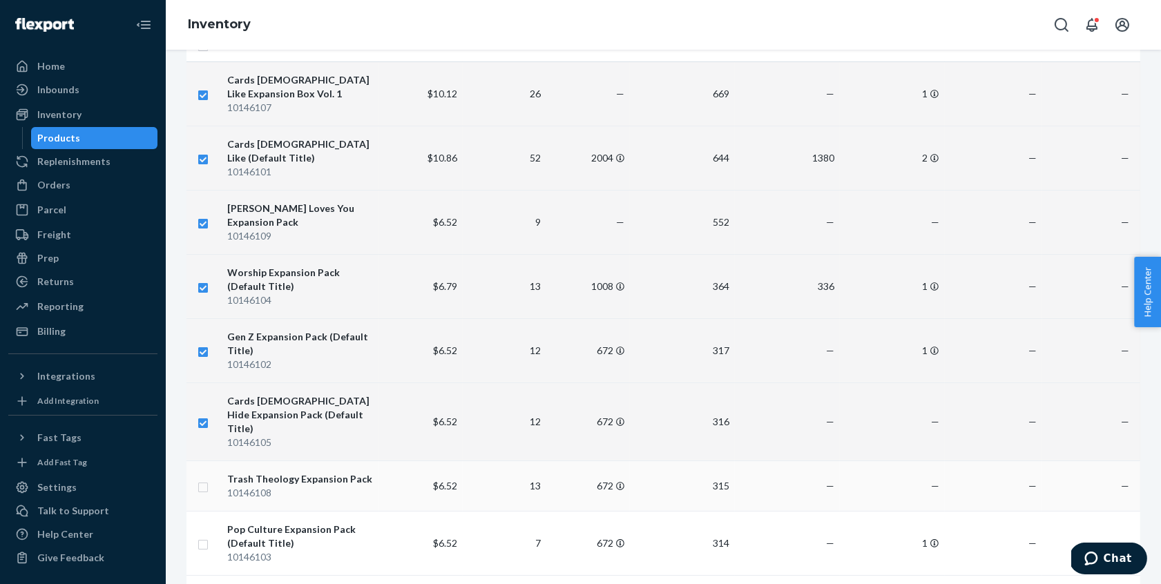
checkbox input "true"
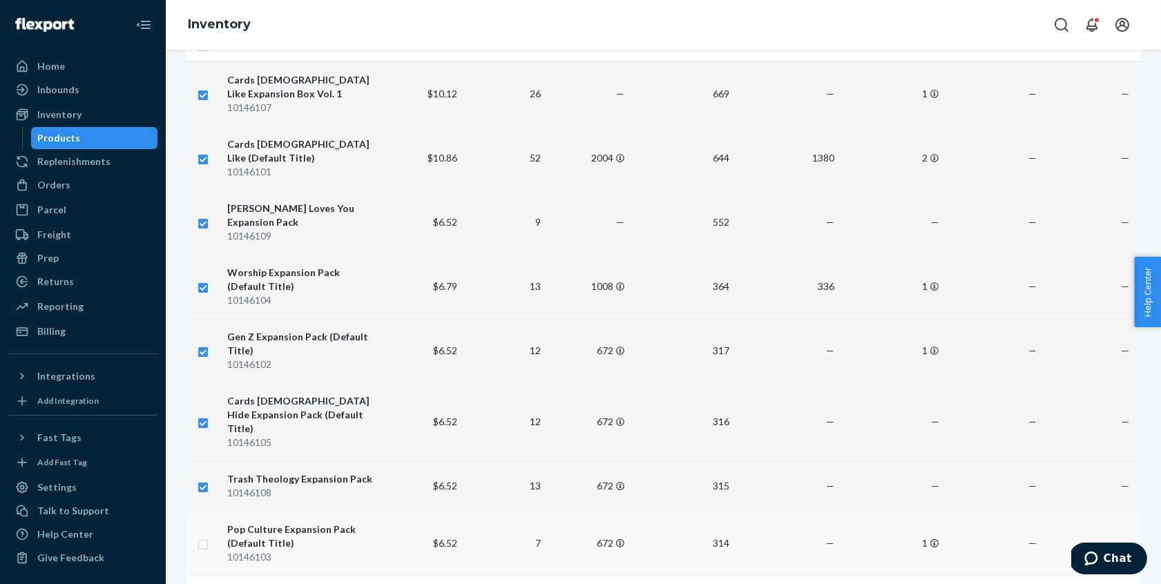
checkbox input "true"
click at [202, 536] on input "checkbox" at bounding box center [203, 543] width 11 height 15
checkbox input "true"
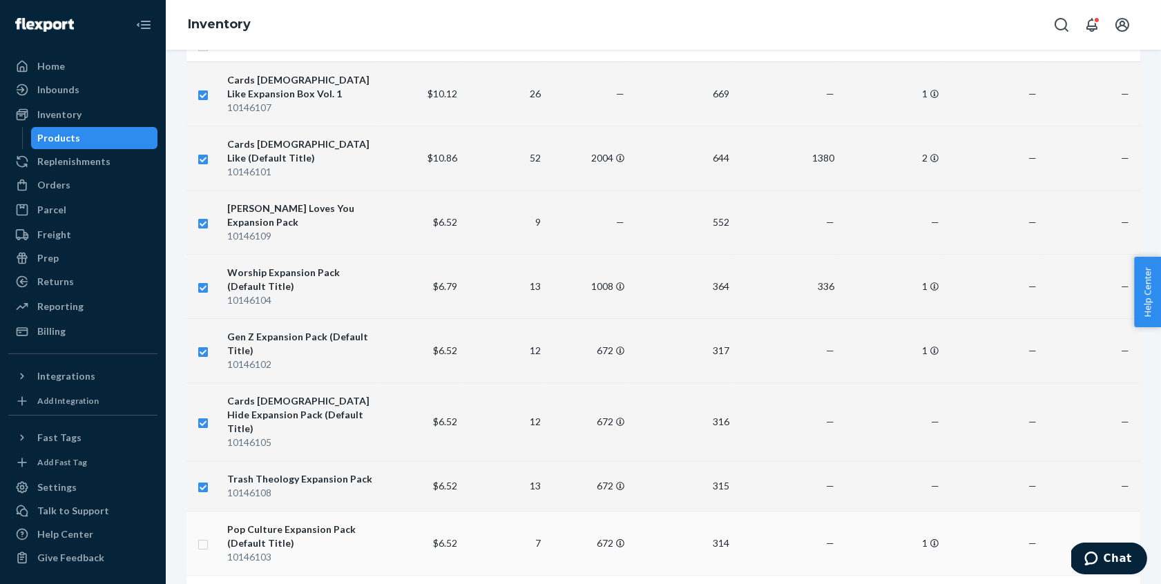
checkbox input "true"
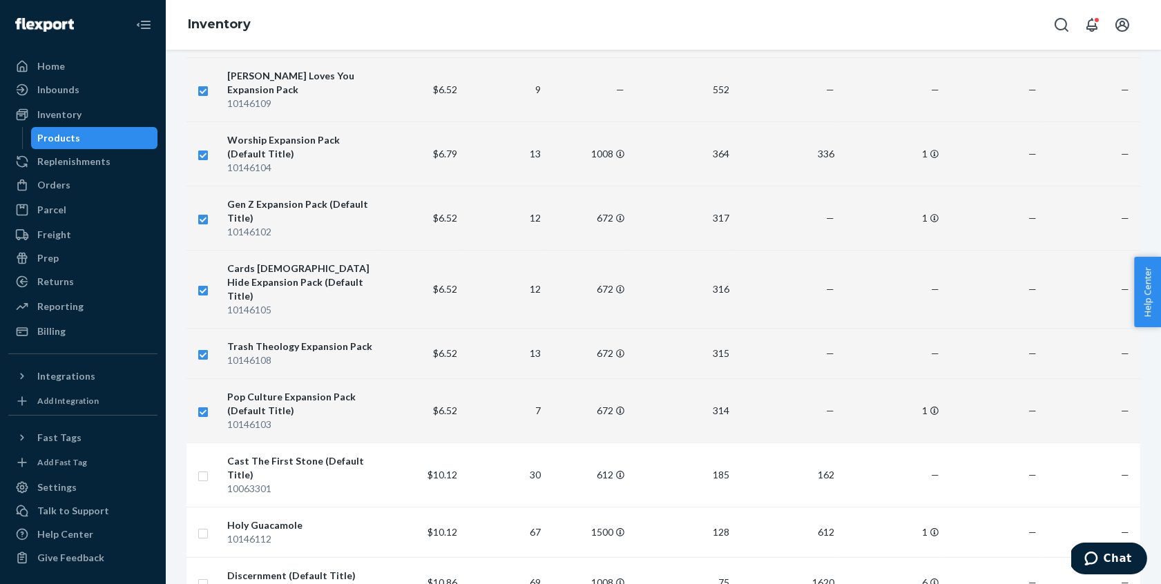
scroll to position [314, 0]
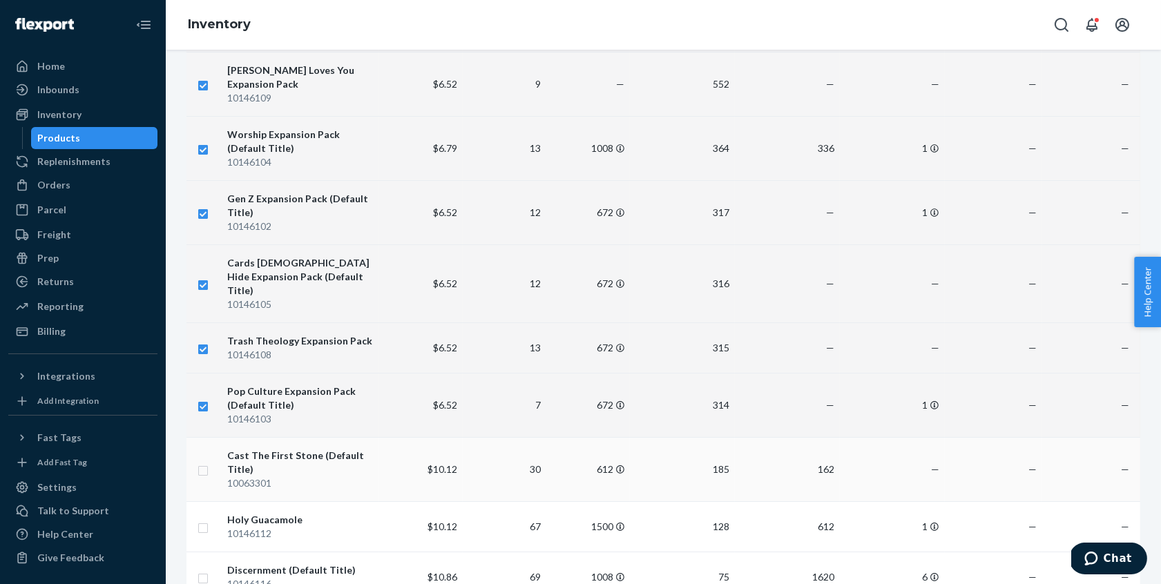
checkbox input "true"
click at [200, 462] on input "checkbox" at bounding box center [203, 469] width 11 height 15
checkbox input "true"
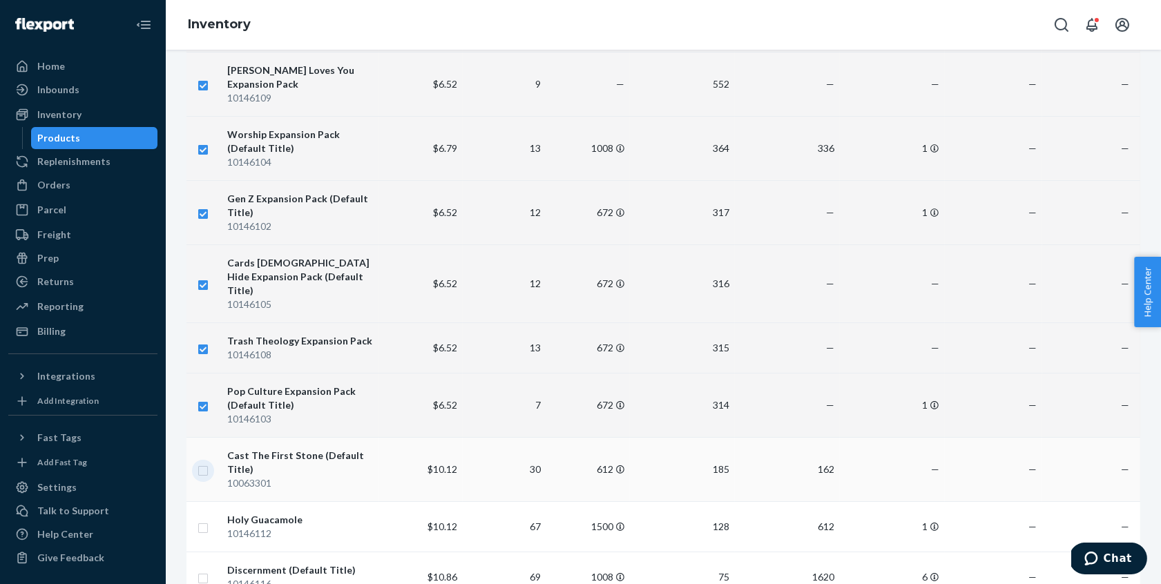
checkbox input "true"
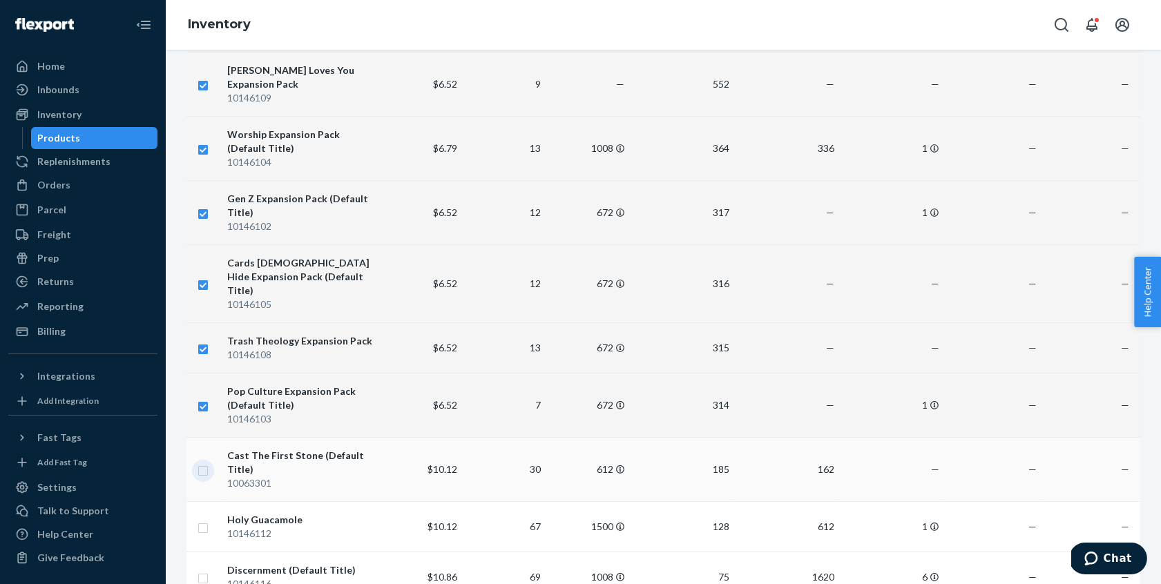
checkbox input "true"
click at [202, 520] on input "checkbox" at bounding box center [203, 527] width 11 height 15
checkbox input "true"
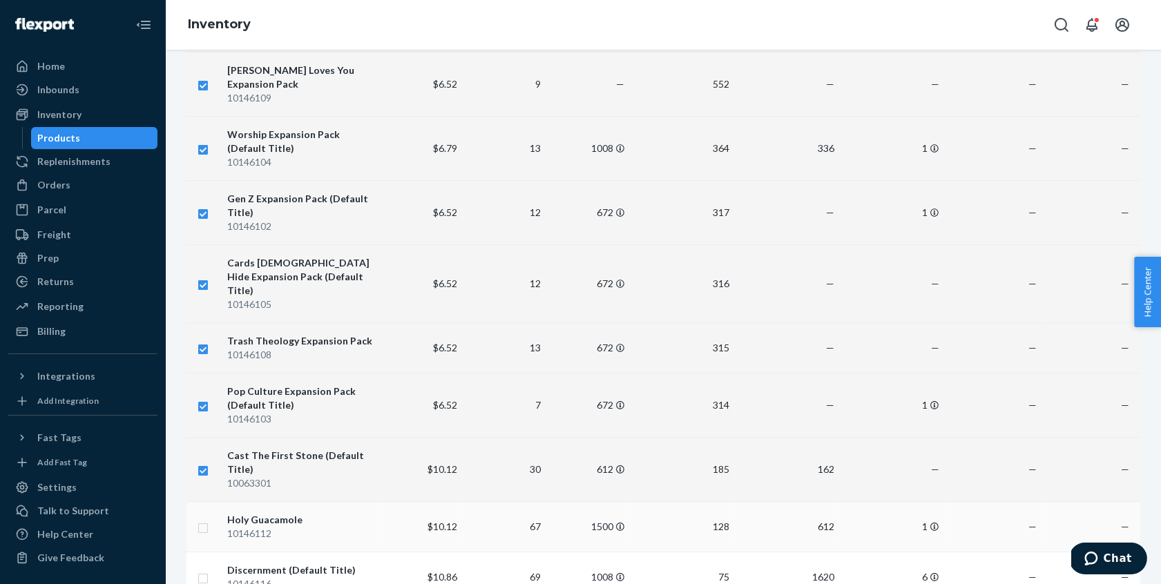
checkbox input "true"
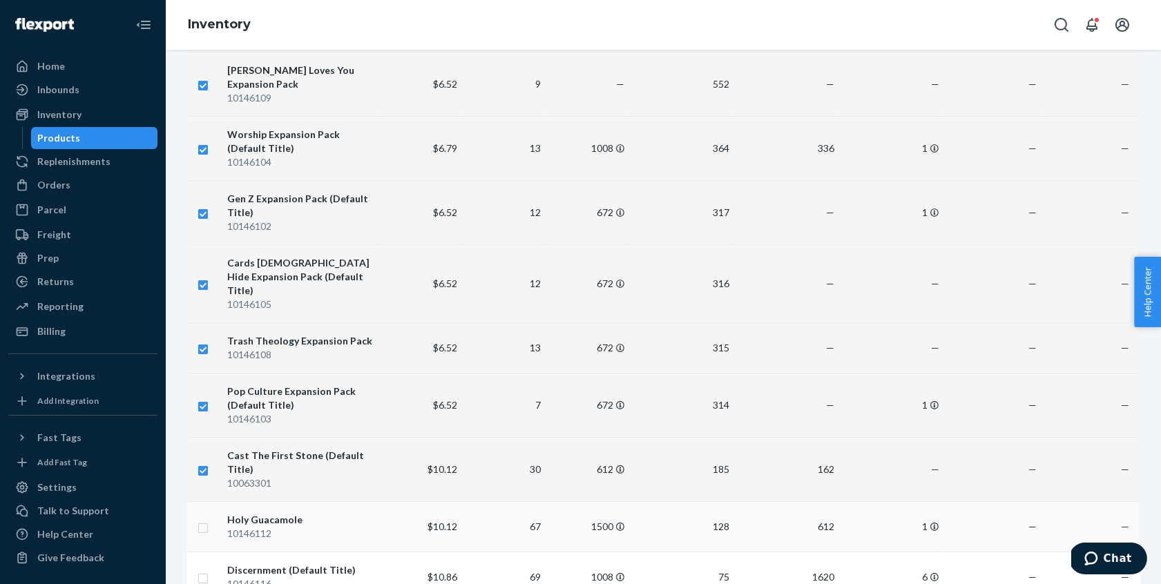
checkbox input "true"
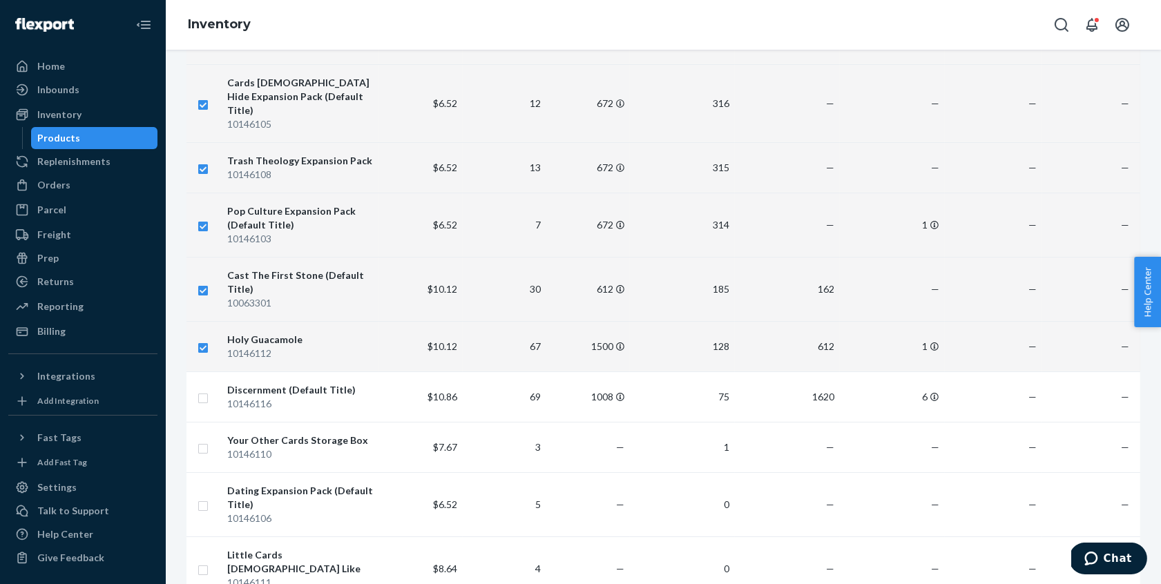
scroll to position [496, 0]
checkbox input "true"
click at [201, 388] on input "checkbox" at bounding box center [203, 395] width 11 height 15
checkbox input "true"
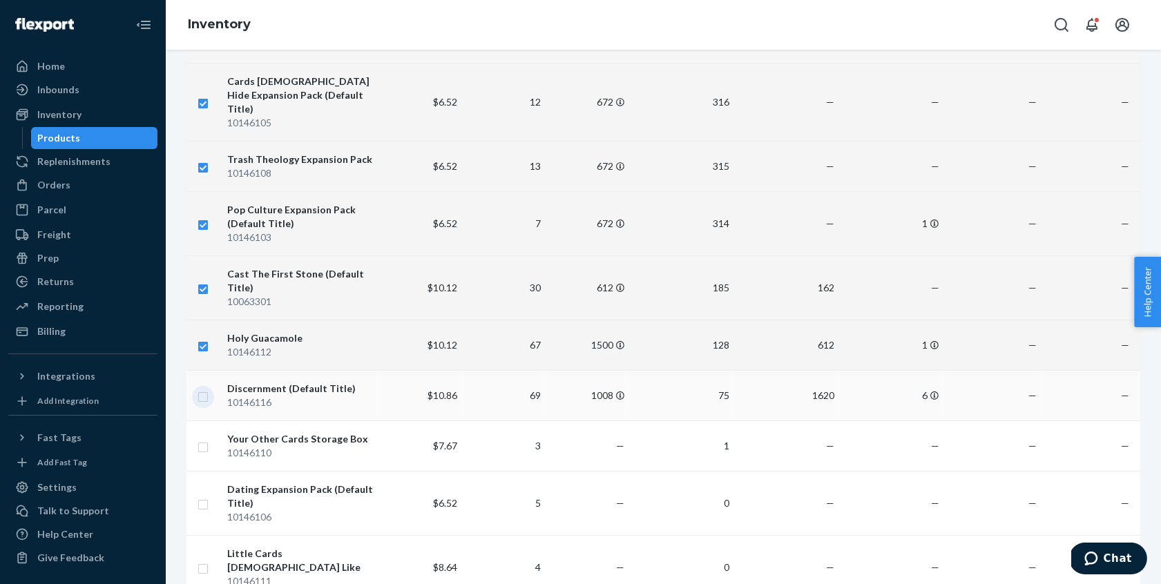
checkbox input "true"
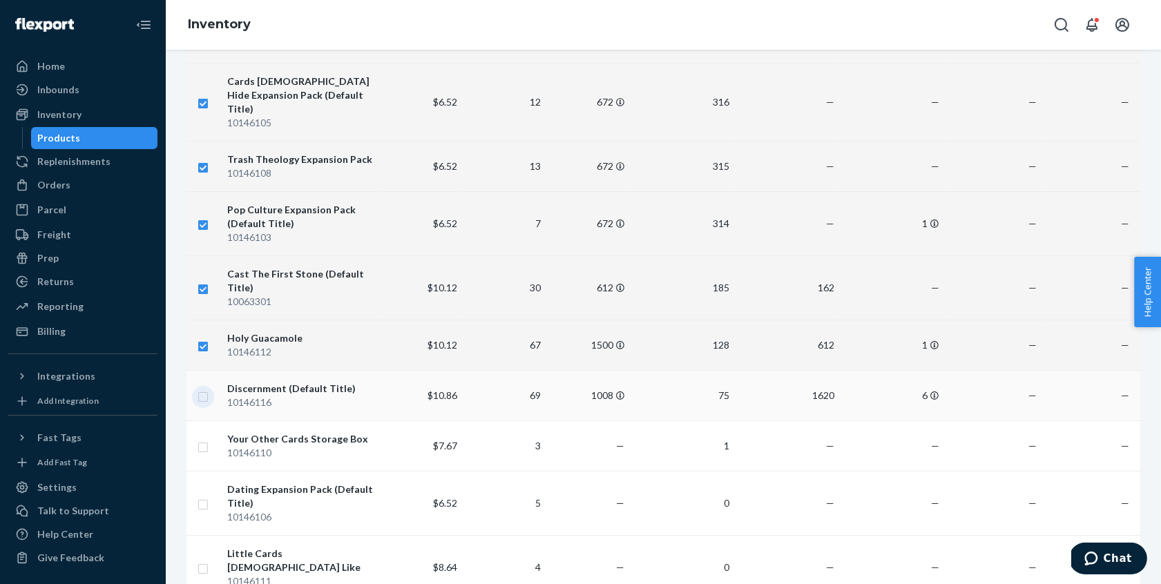
checkbox input "true"
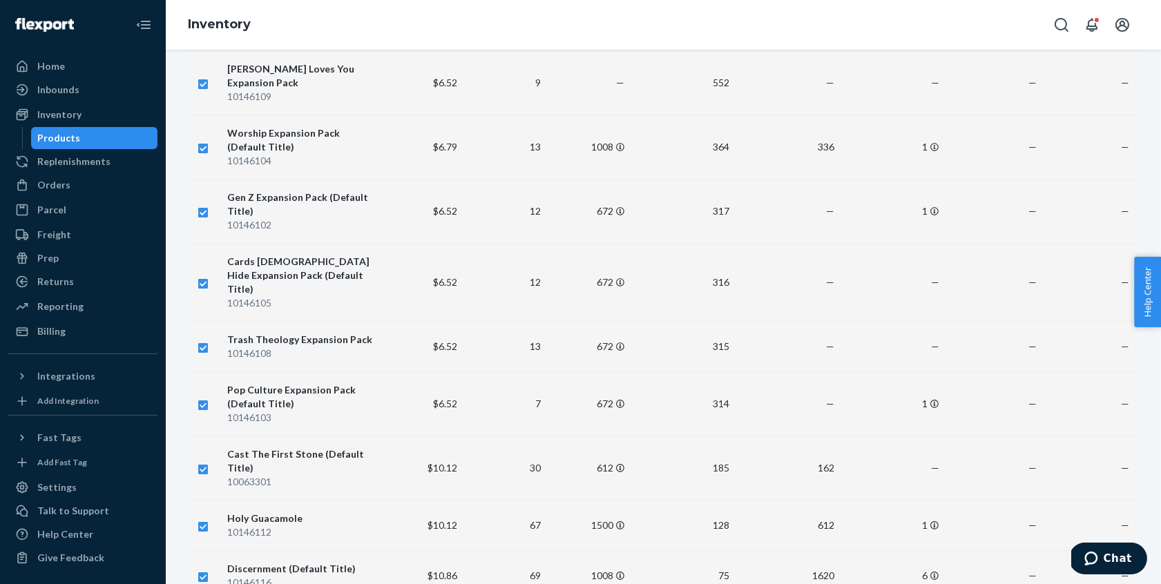
scroll to position [0, 0]
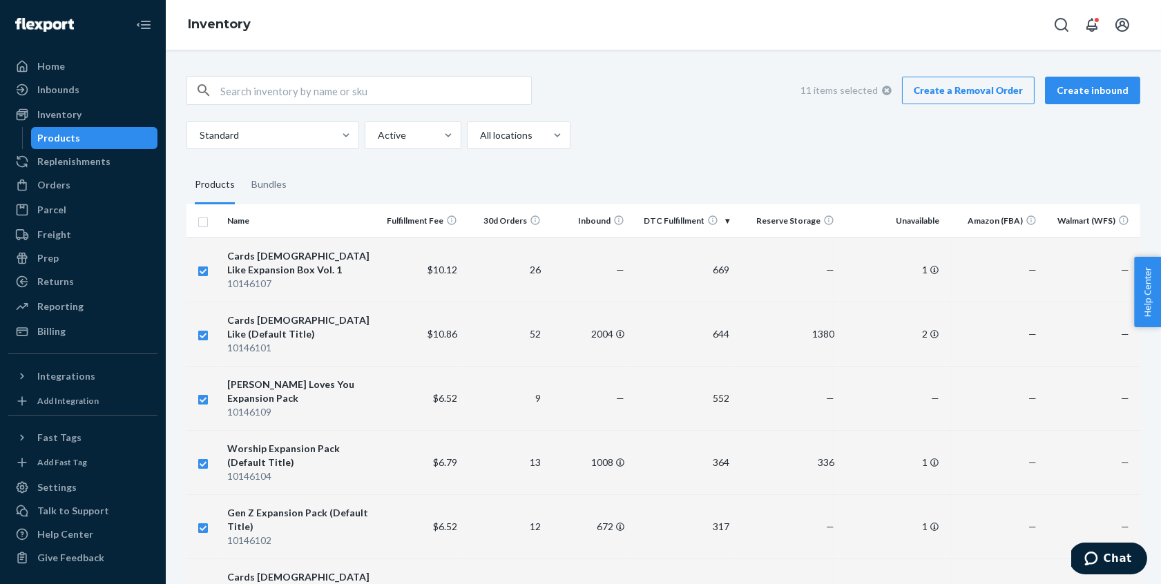
checkbox input "true"
click at [963, 93] on link "Create a Removal Order" at bounding box center [968, 91] width 133 height 28
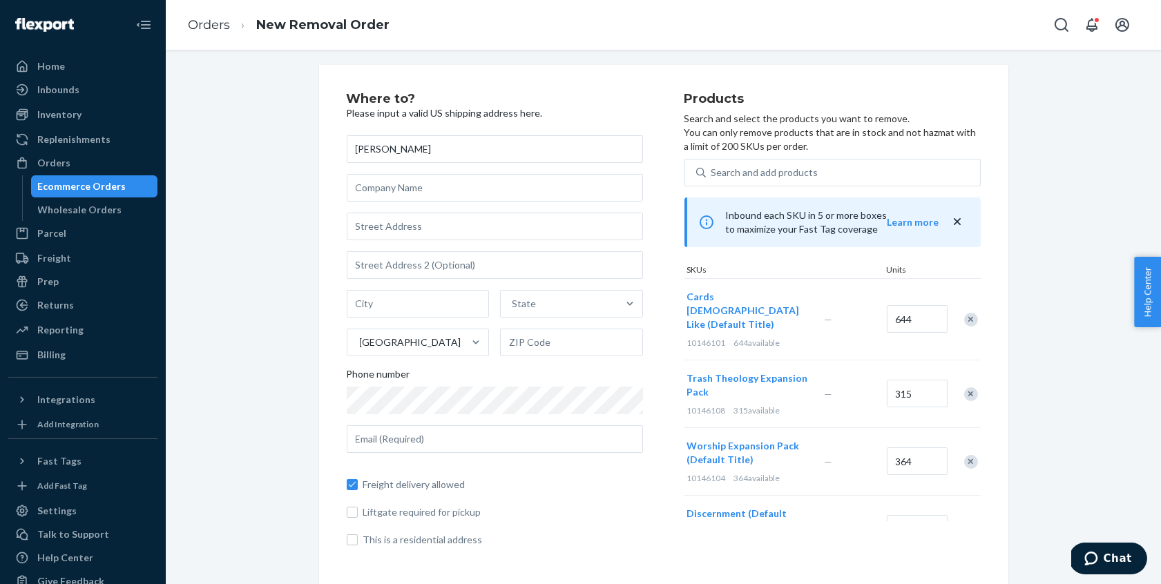
type input "[PERSON_NAME]"
type input "1266 [US_STATE][GEOGRAPHIC_DATA]"
type input "[PERSON_NAME]"
type input "96001"
click at [549, 490] on span "Freight delivery allowed" at bounding box center [503, 485] width 280 height 14
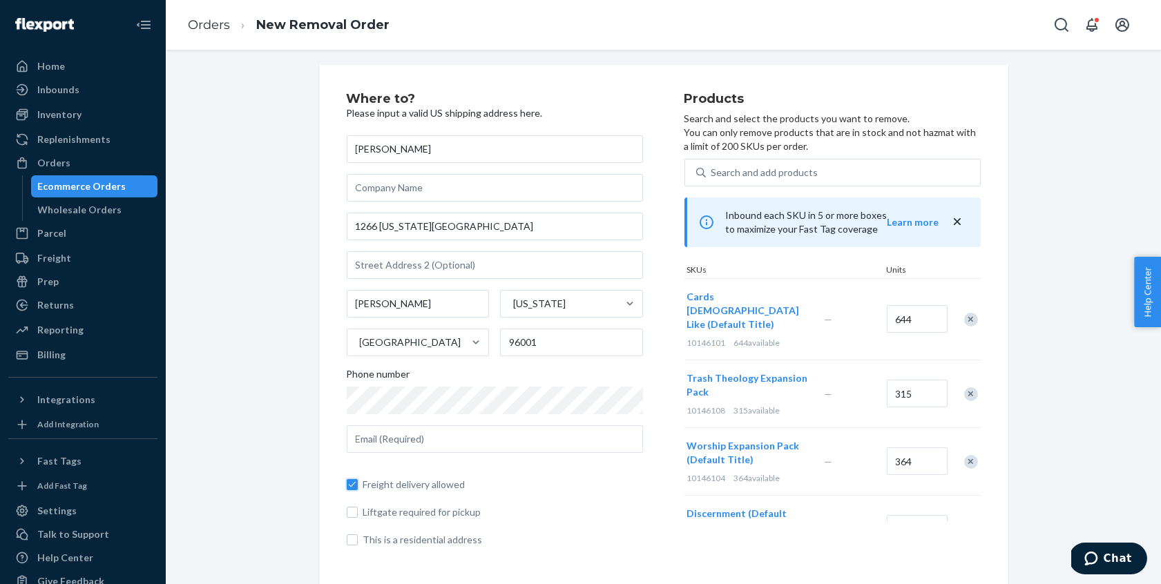
click at [358, 490] on input "Freight delivery allowed" at bounding box center [352, 484] width 11 height 11
click at [490, 490] on span "Freight delivery allowed" at bounding box center [503, 485] width 280 height 14
click at [358, 490] on input "Freight delivery allowed" at bounding box center [352, 484] width 11 height 11
checkbox input "true"
click at [464, 438] on input "text" at bounding box center [495, 440] width 296 height 28
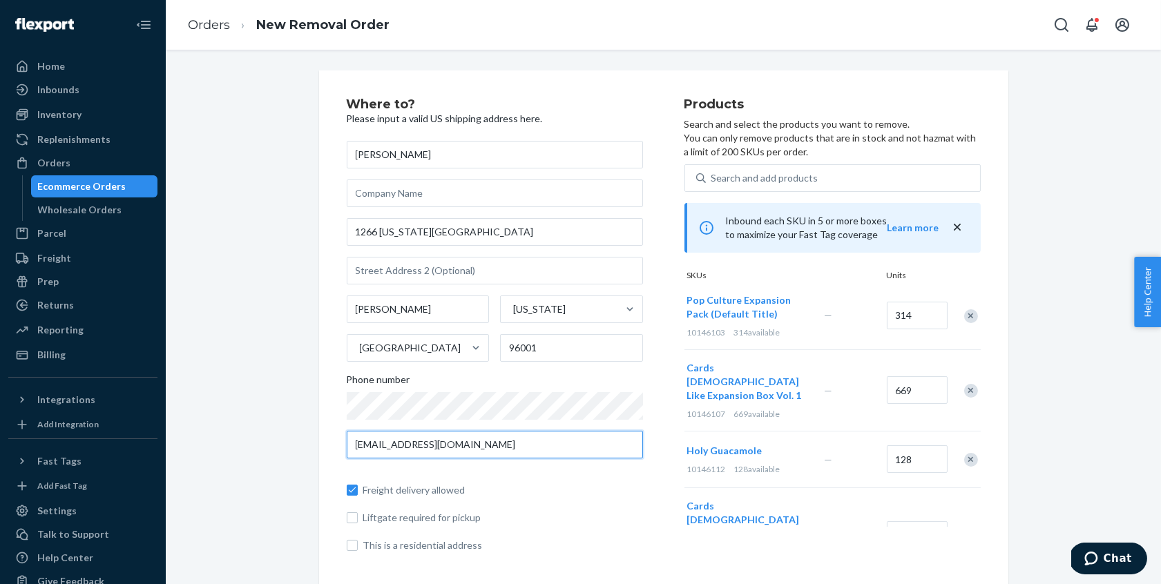
type input "[EMAIL_ADDRESS][DOMAIN_NAME]"
click at [570, 497] on div "Freight delivery allowed Liftgate required for pickup This is a residential add…" at bounding box center [495, 511] width 296 height 83
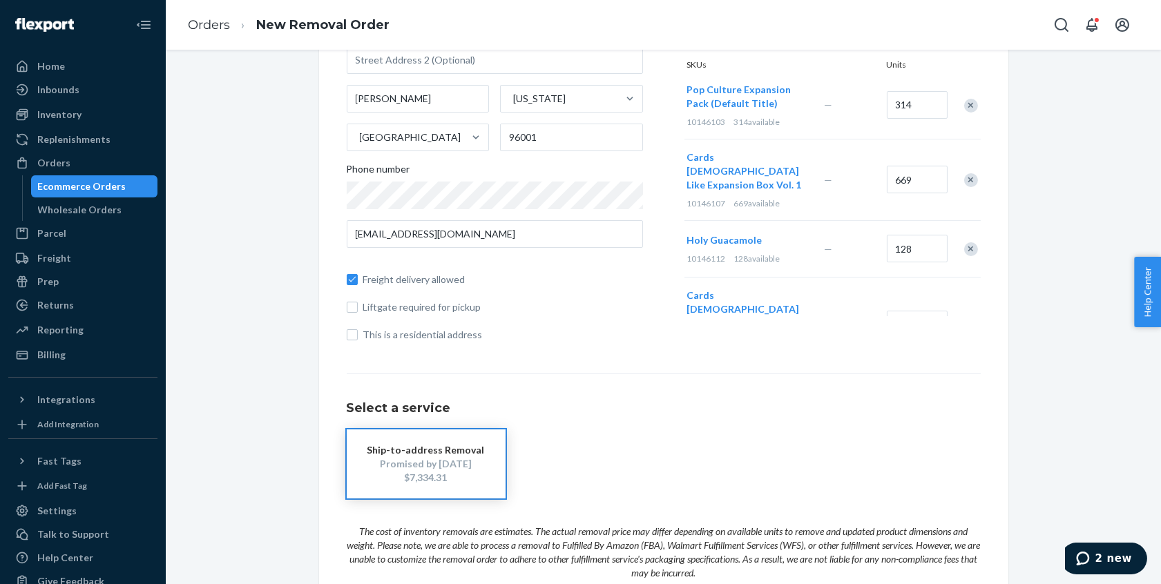
scroll to position [327, 0]
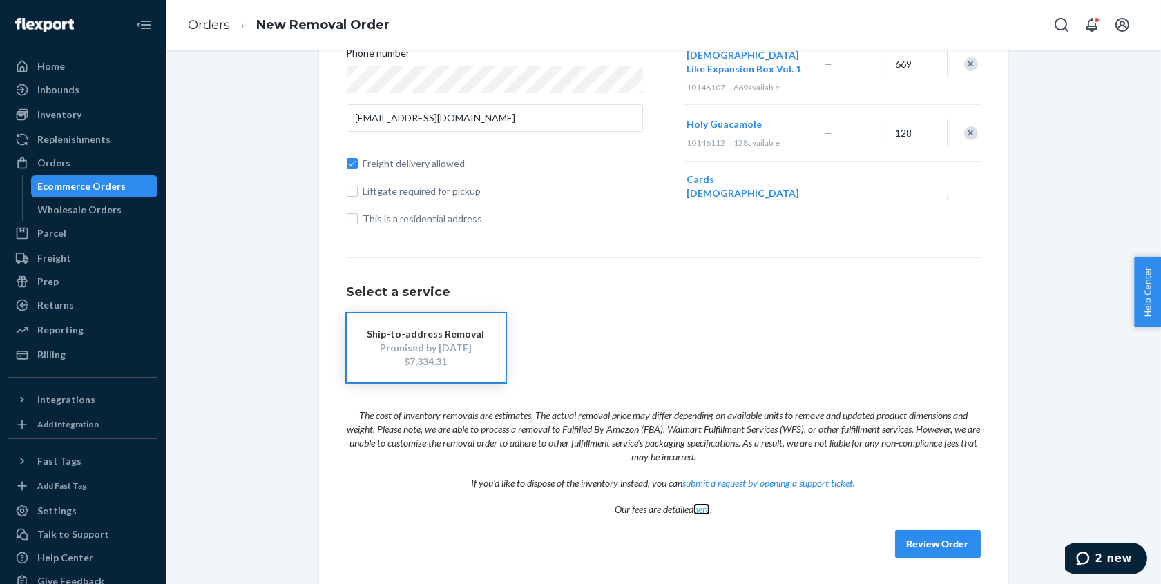
click at [701, 513] on link "here" at bounding box center [702, 510] width 17 height 12
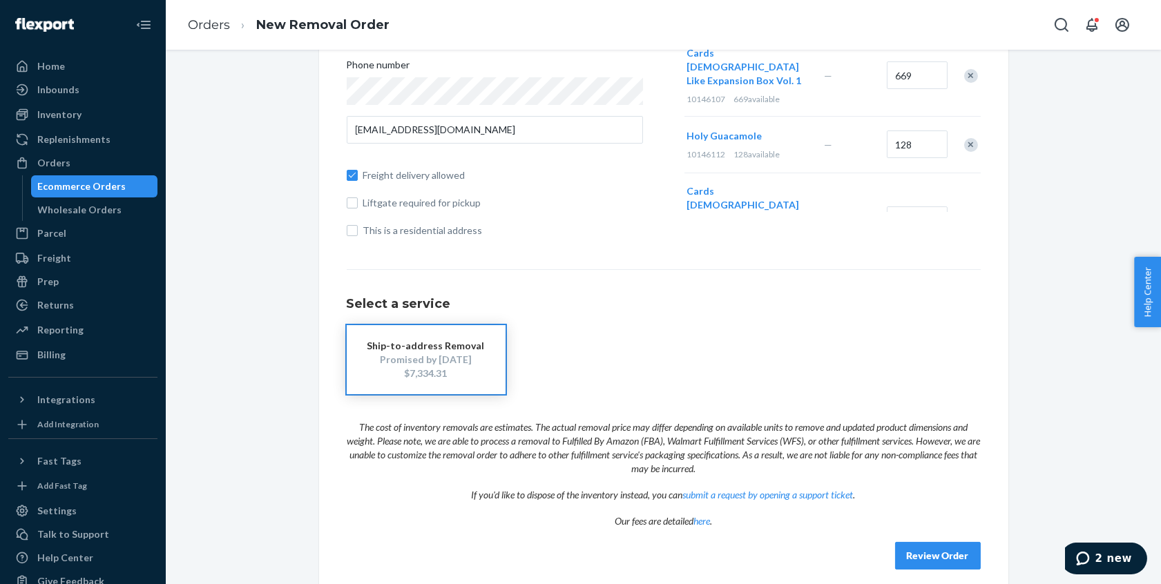
click at [1117, 551] on button "2 new" at bounding box center [1103, 558] width 86 height 32
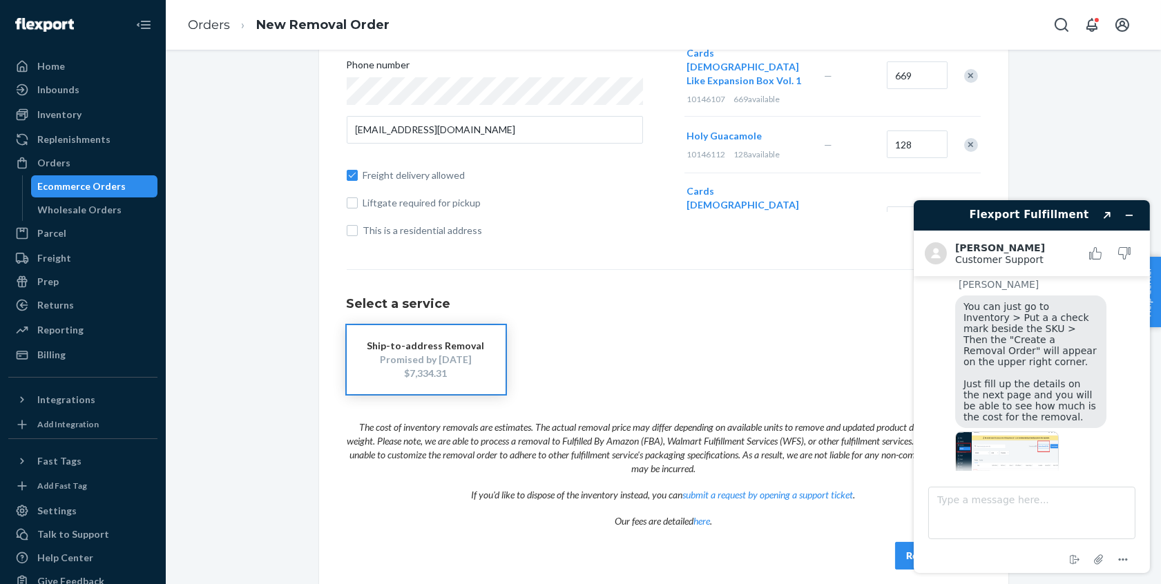
scroll to position [418, 0]
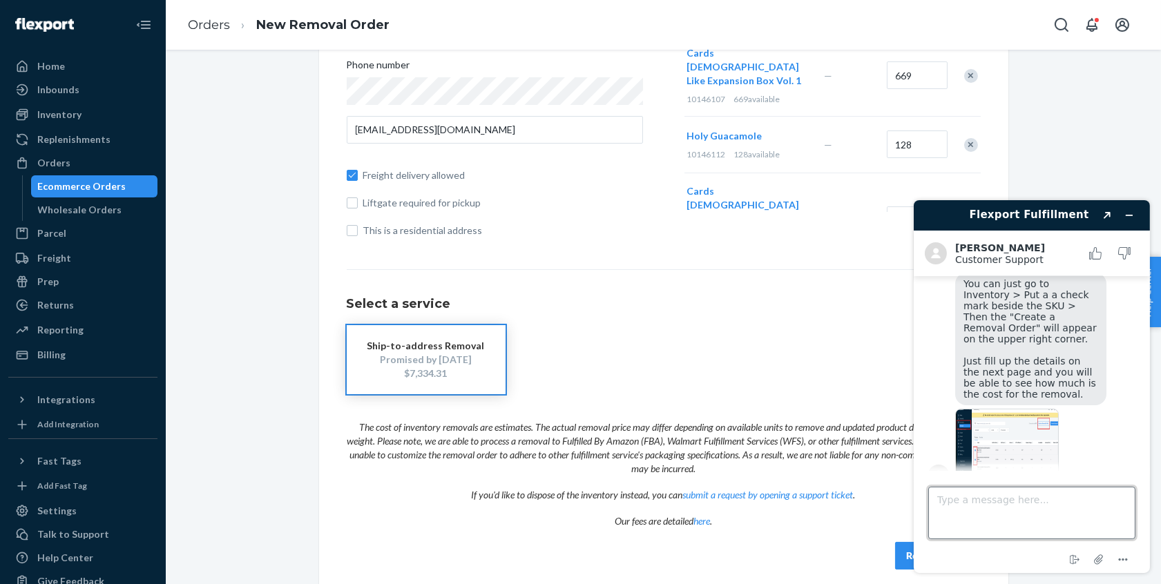
click at [1008, 510] on textarea "Type a message here..." at bounding box center [1031, 512] width 207 height 53
type textarea "It's quoting me $7300. It cheaper to produce brand new and ship from [GEOGRAPHI…"
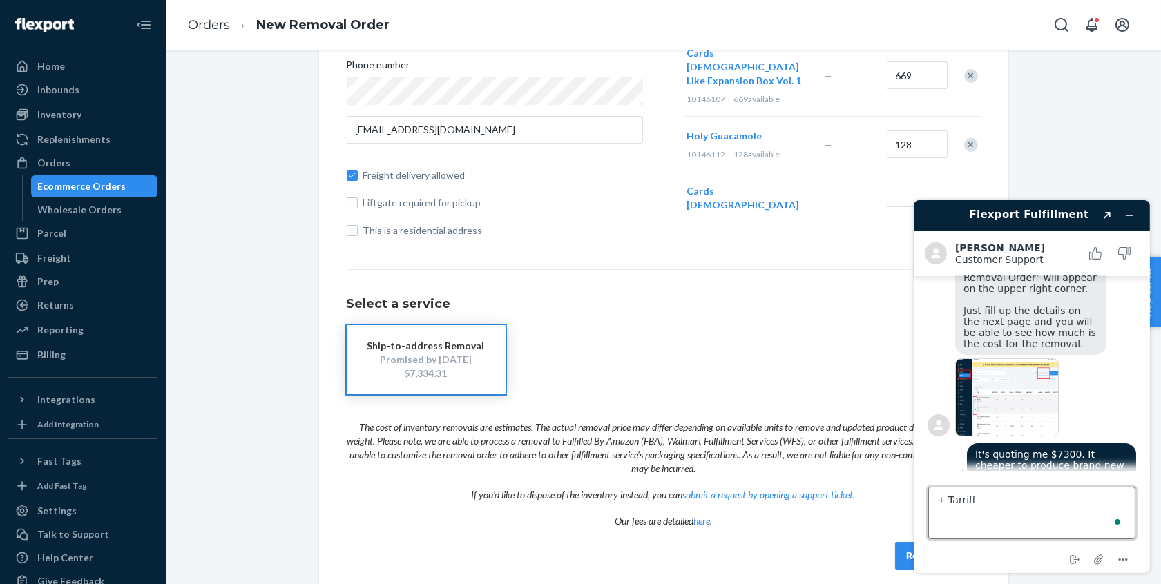
type textarea "+ Tarriffs"
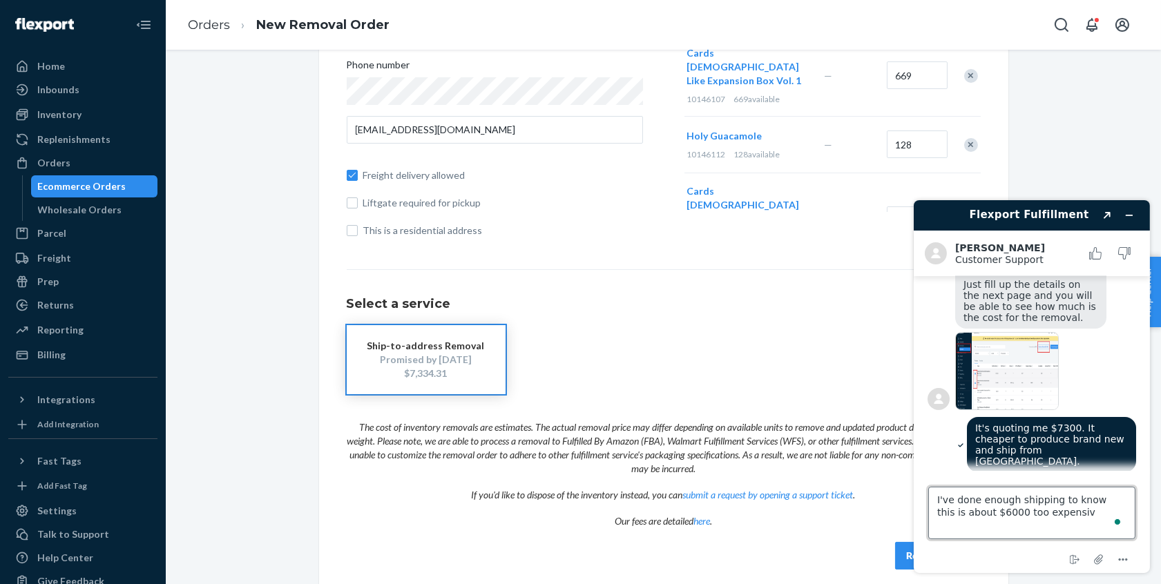
type textarea "I've done enough shipping to know this is about $6000 too expensive"
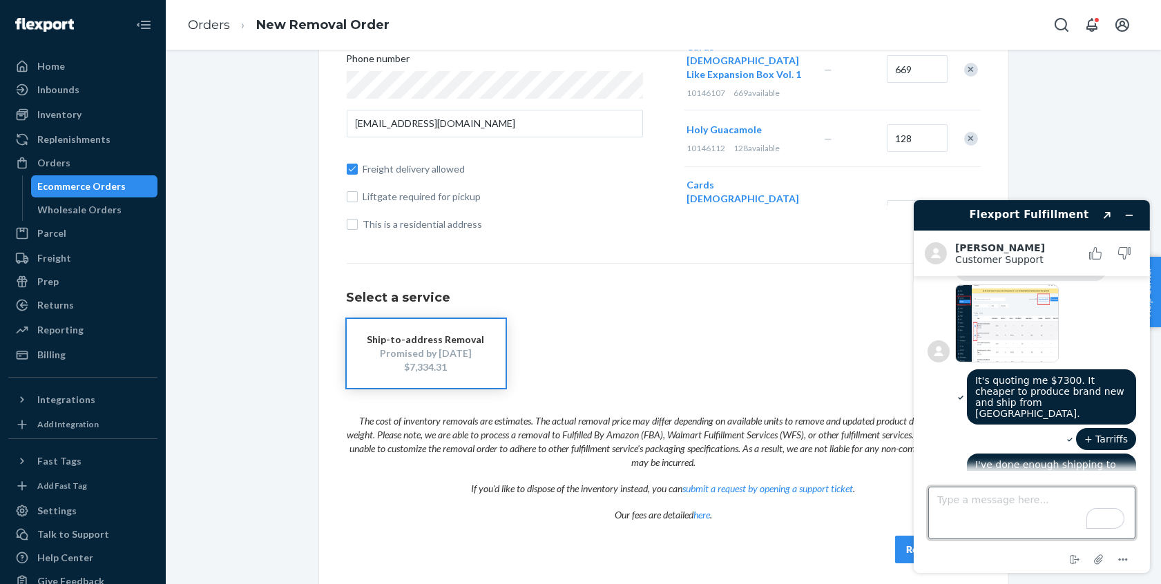
scroll to position [327, 0]
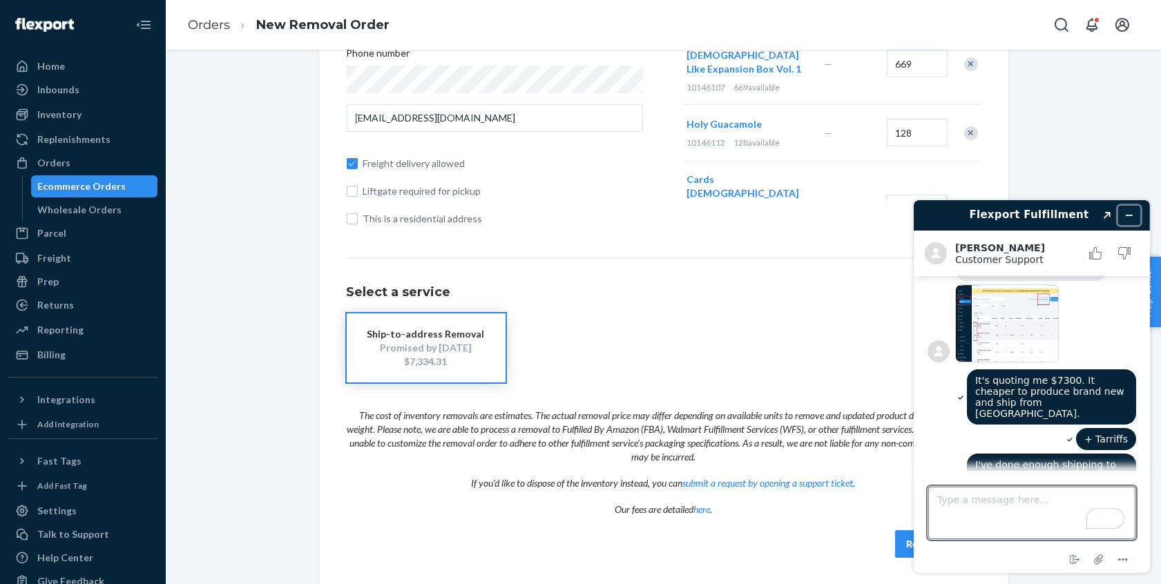
click at [1134, 216] on button "Minimize widget" at bounding box center [1129, 214] width 22 height 19
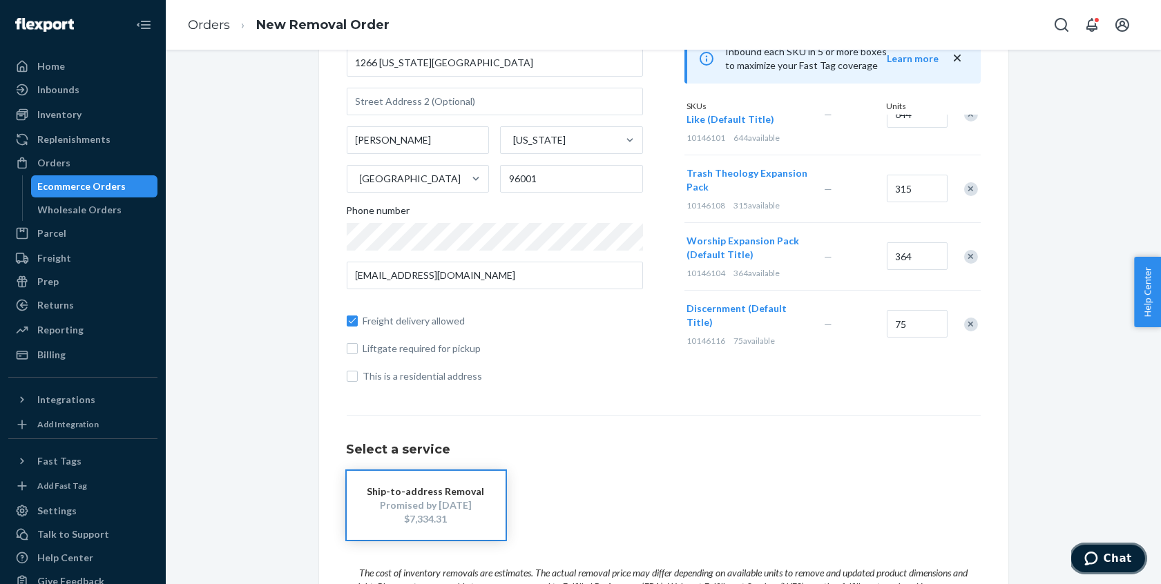
scroll to position [152, 0]
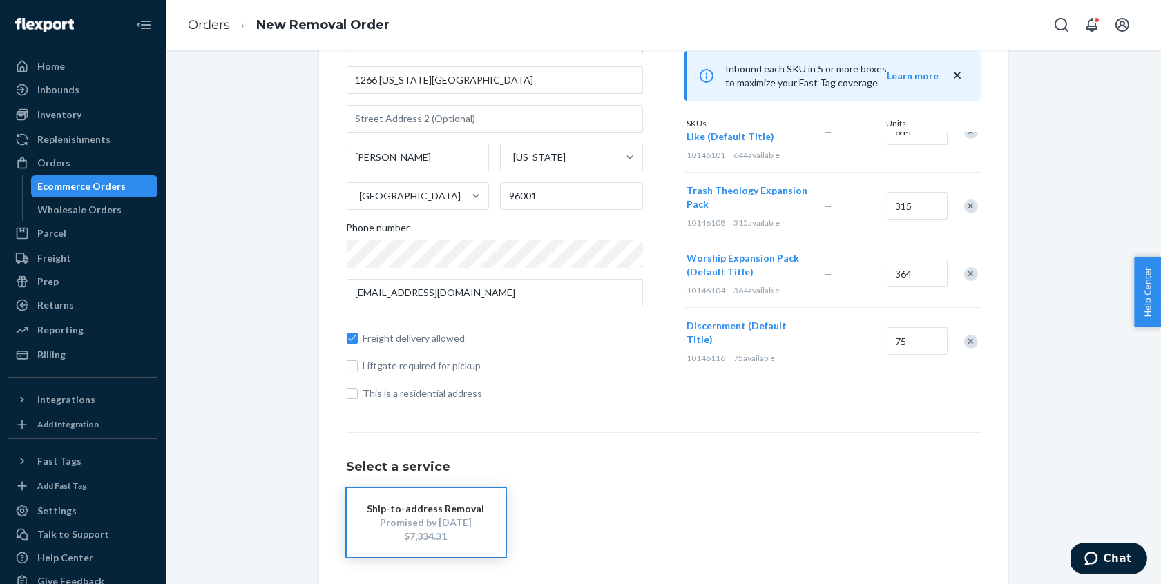
click at [971, 200] on div "Remove Item" at bounding box center [971, 207] width 14 height 14
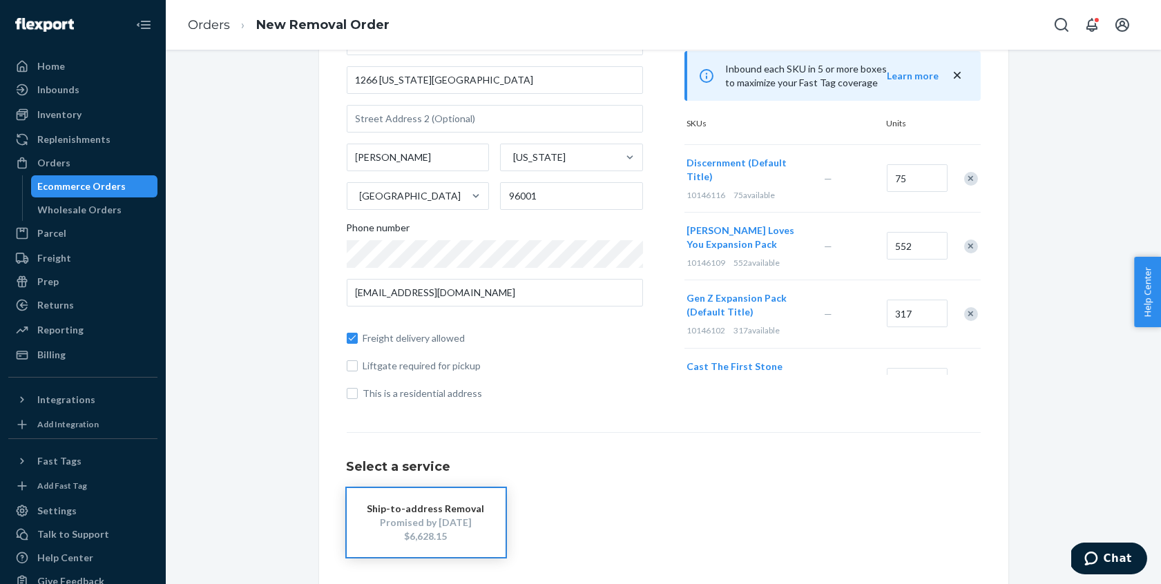
scroll to position [71, 0]
click at [966, 238] on div "Remove Item" at bounding box center [971, 245] width 14 height 14
click at [975, 305] on div "Remove Item" at bounding box center [971, 312] width 14 height 14
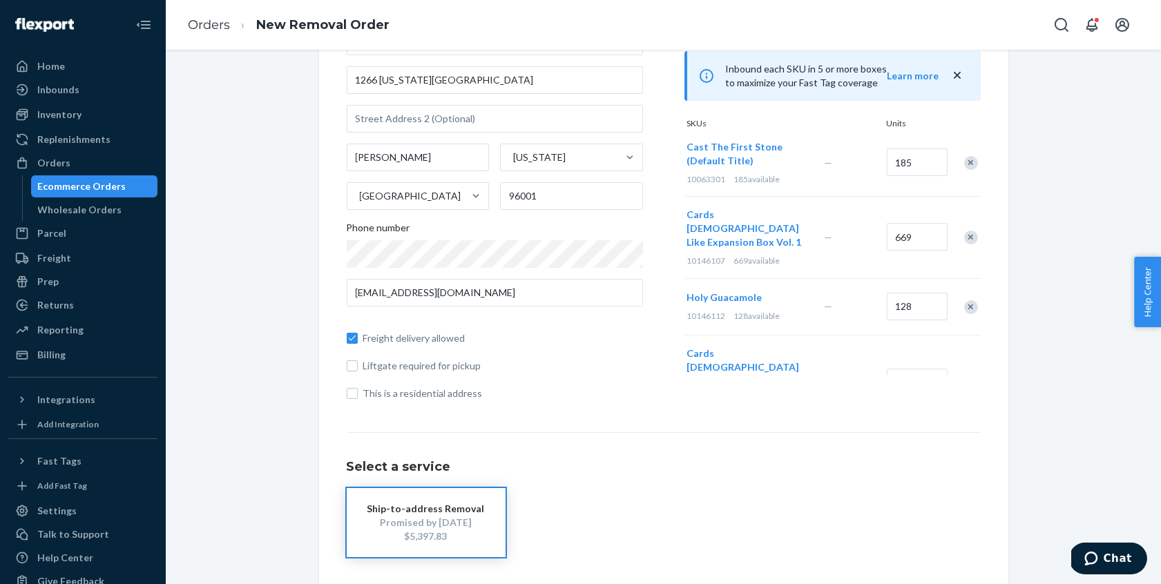
click at [965, 377] on div "Remove Item" at bounding box center [971, 384] width 14 height 14
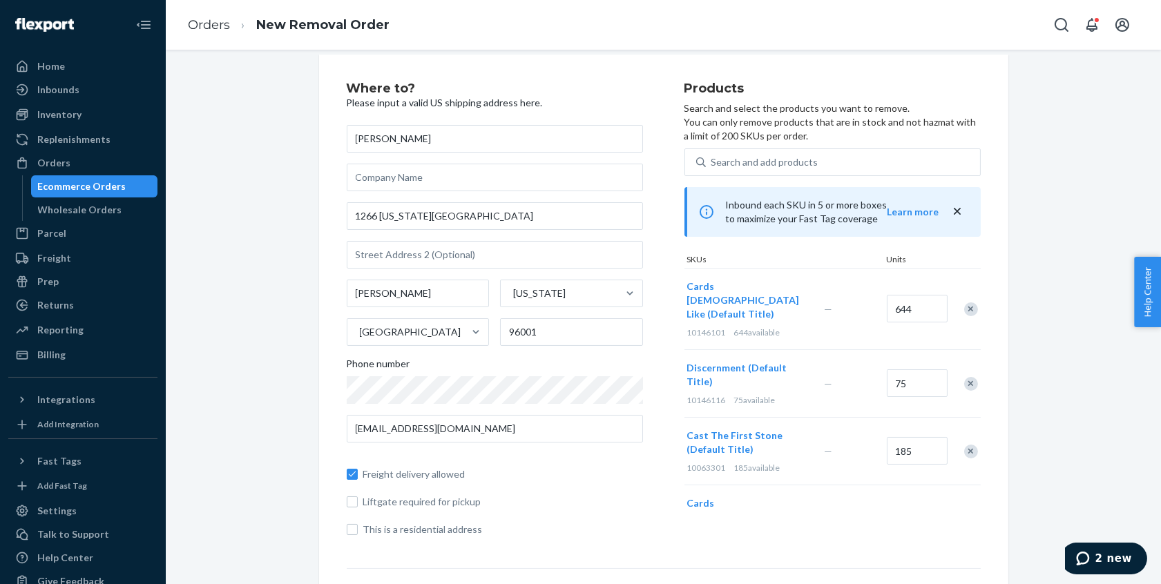
scroll to position [71, 0]
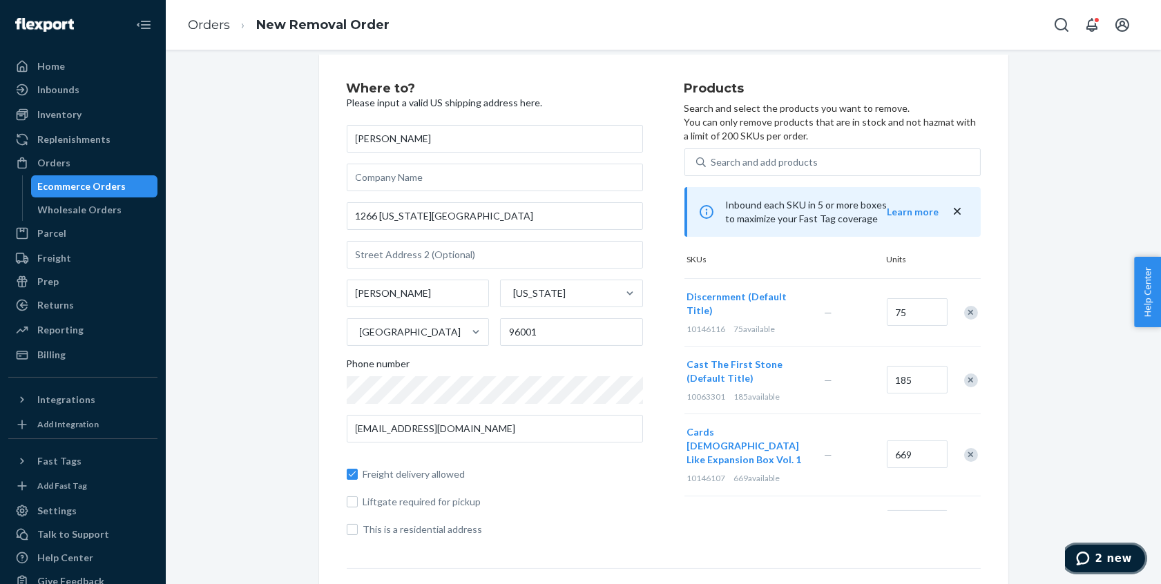
click at [1085, 560] on icon "2 new" at bounding box center [1083, 558] width 14 height 14
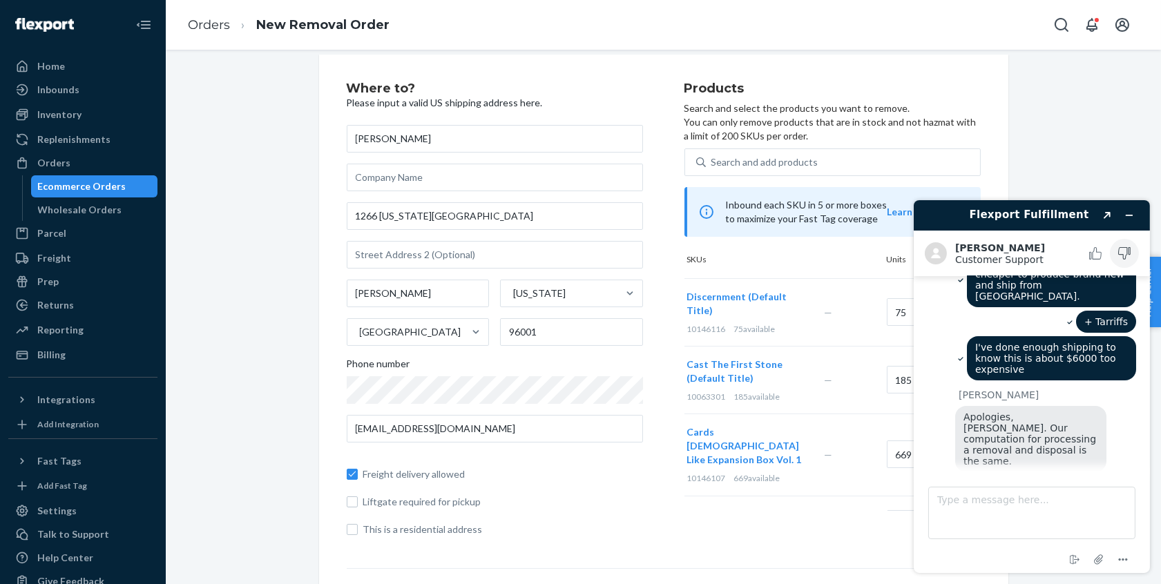
click at [1128, 247] on rect "Rate this chat as bad" at bounding box center [1128, 250] width 1 height 7
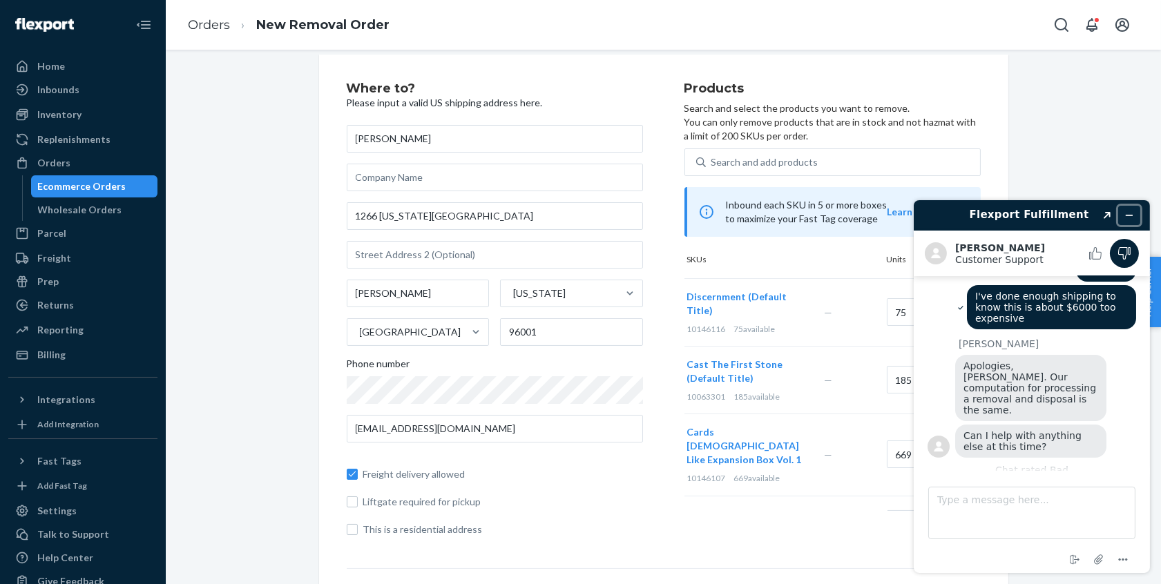
click at [1127, 216] on icon "Minimize widget" at bounding box center [1129, 215] width 10 height 10
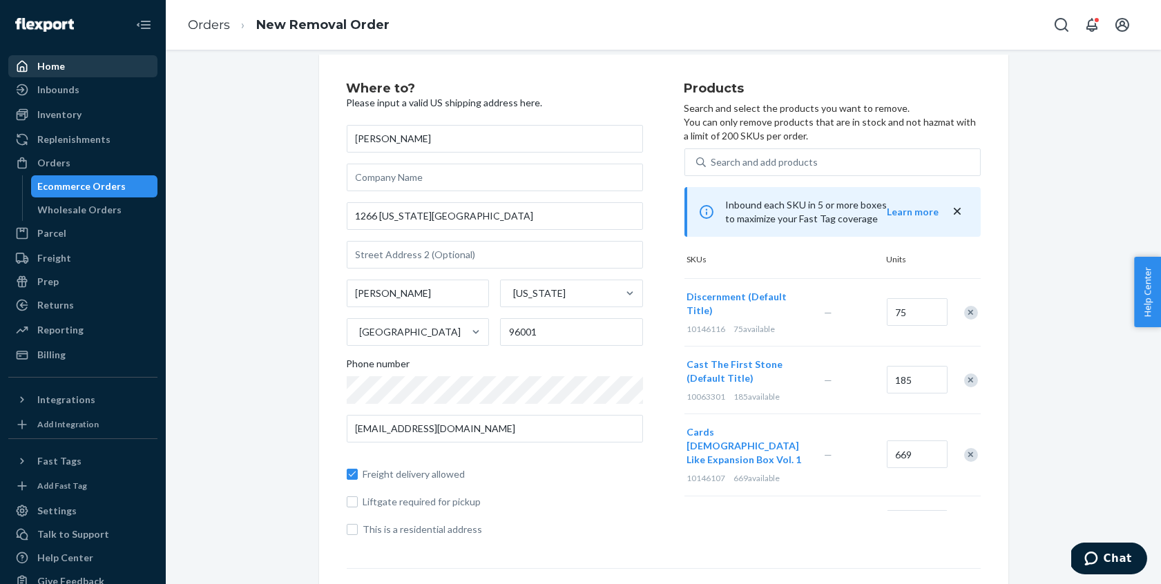
click at [56, 66] on div "Home" at bounding box center [51, 66] width 28 height 14
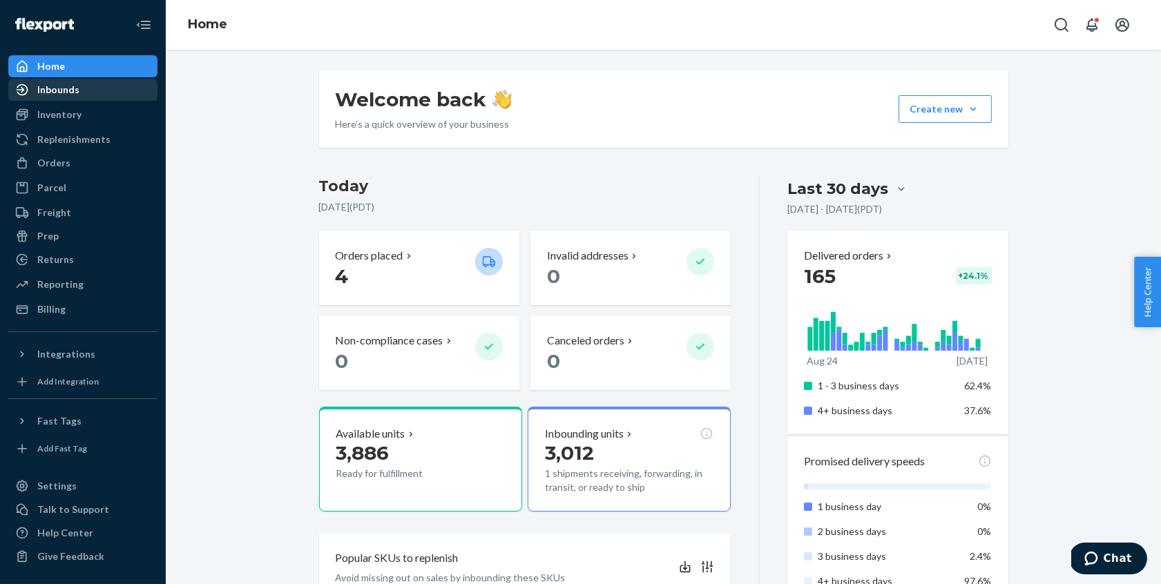
click at [79, 96] on div "Inbounds" at bounding box center [83, 89] width 146 height 19
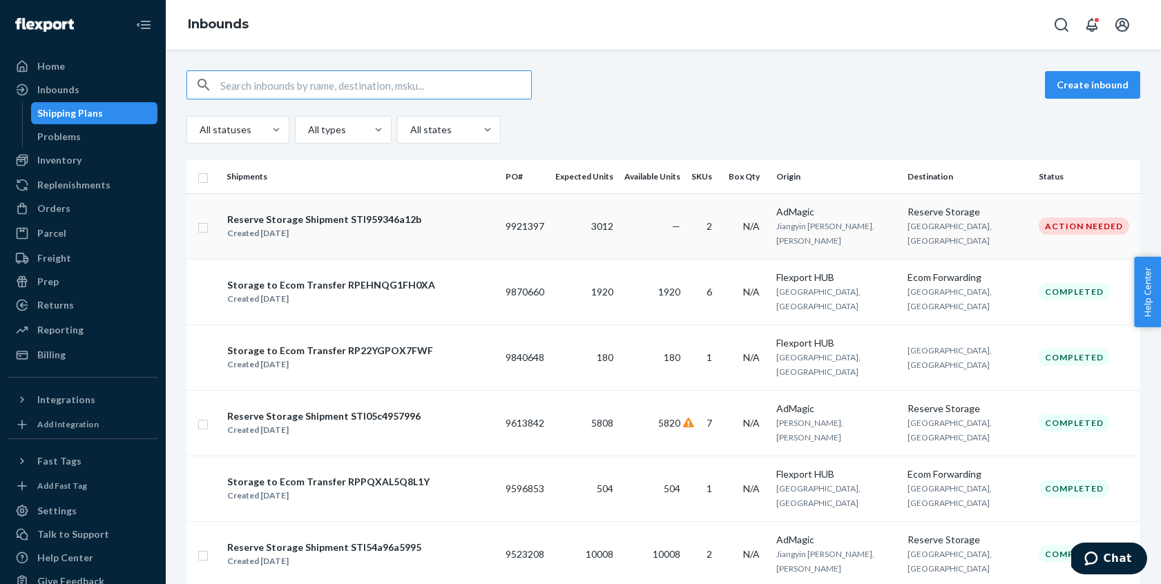
click at [1080, 240] on td "Action Needed" at bounding box center [1086, 226] width 107 height 66
